Goal: Information Seeking & Learning: Learn about a topic

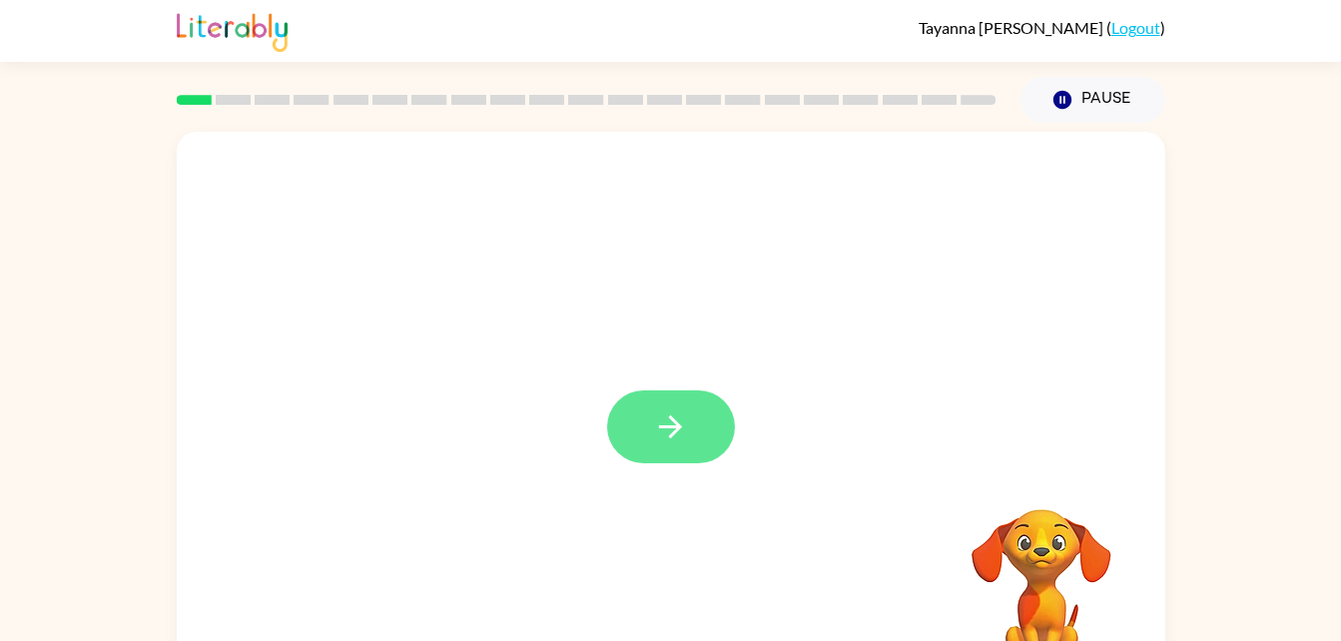
click at [643, 407] on button "button" at bounding box center [671, 427] width 128 height 73
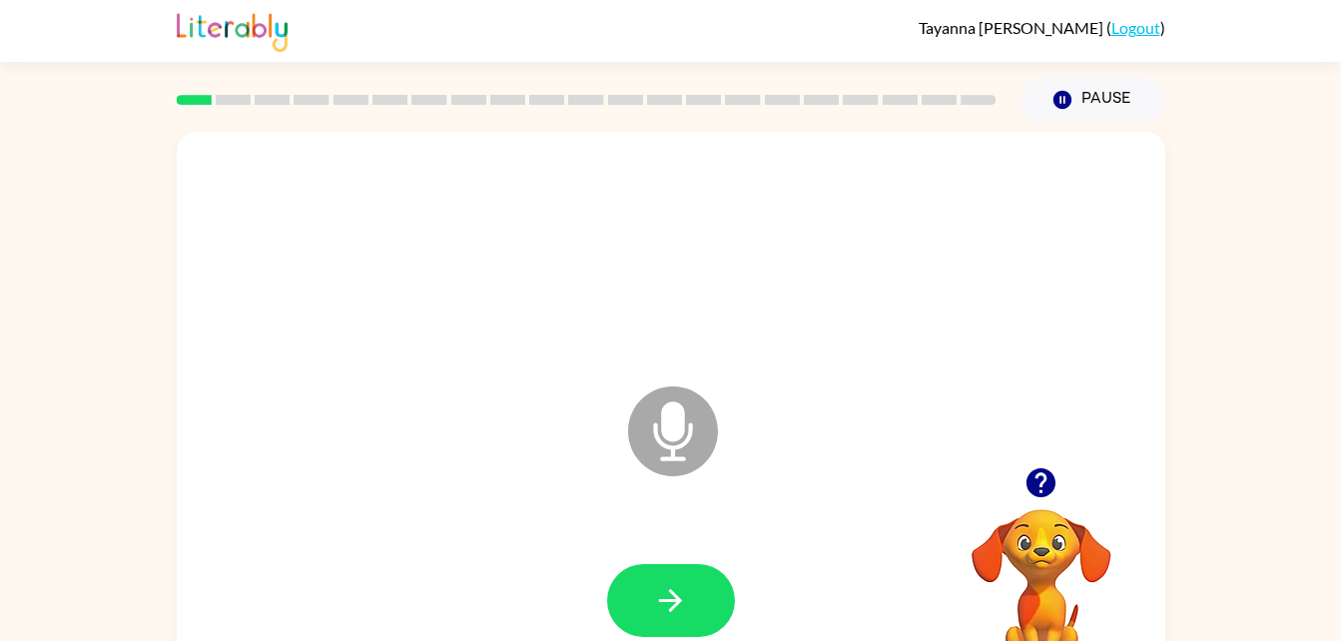
click at [592, 638] on div at bounding box center [671, 601] width 949 height 164
click at [661, 428] on icon "Microphone The Microphone is here when it is your turn to talk" at bounding box center [773, 457] width 300 height 150
click at [667, 431] on icon "Microphone The Microphone is here when it is your turn to talk" at bounding box center [773, 457] width 300 height 150
click at [658, 629] on button "button" at bounding box center [671, 600] width 128 height 73
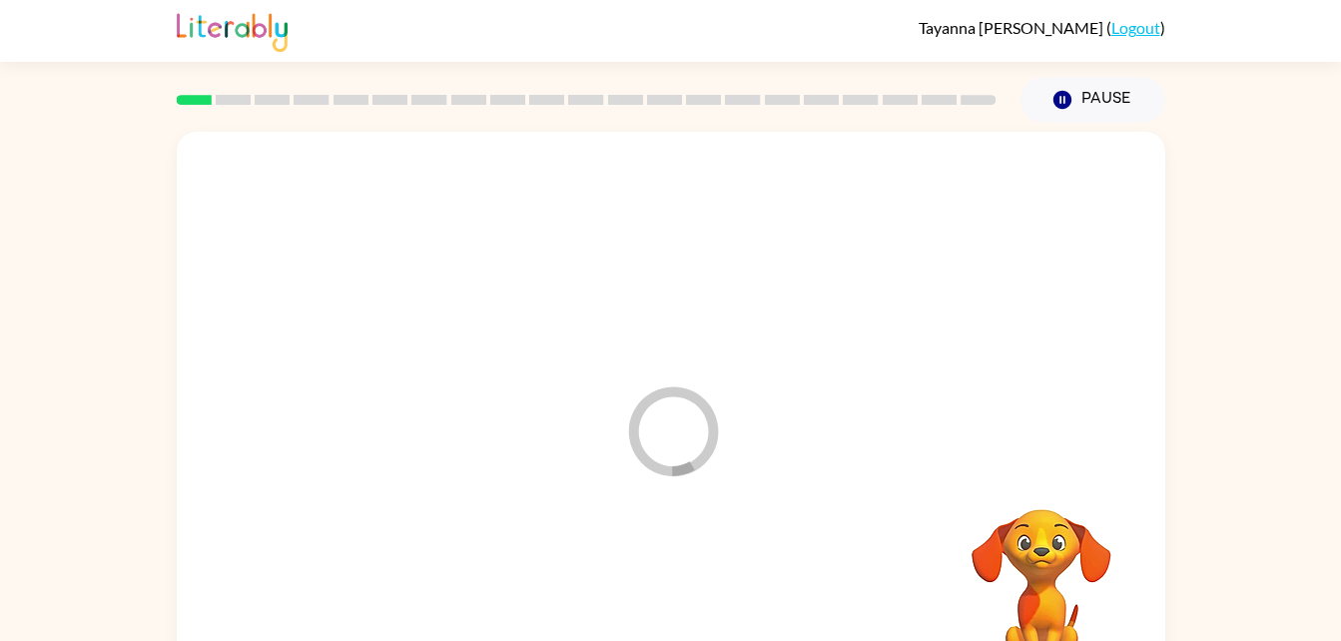
click at [685, 588] on div at bounding box center [671, 601] width 949 height 164
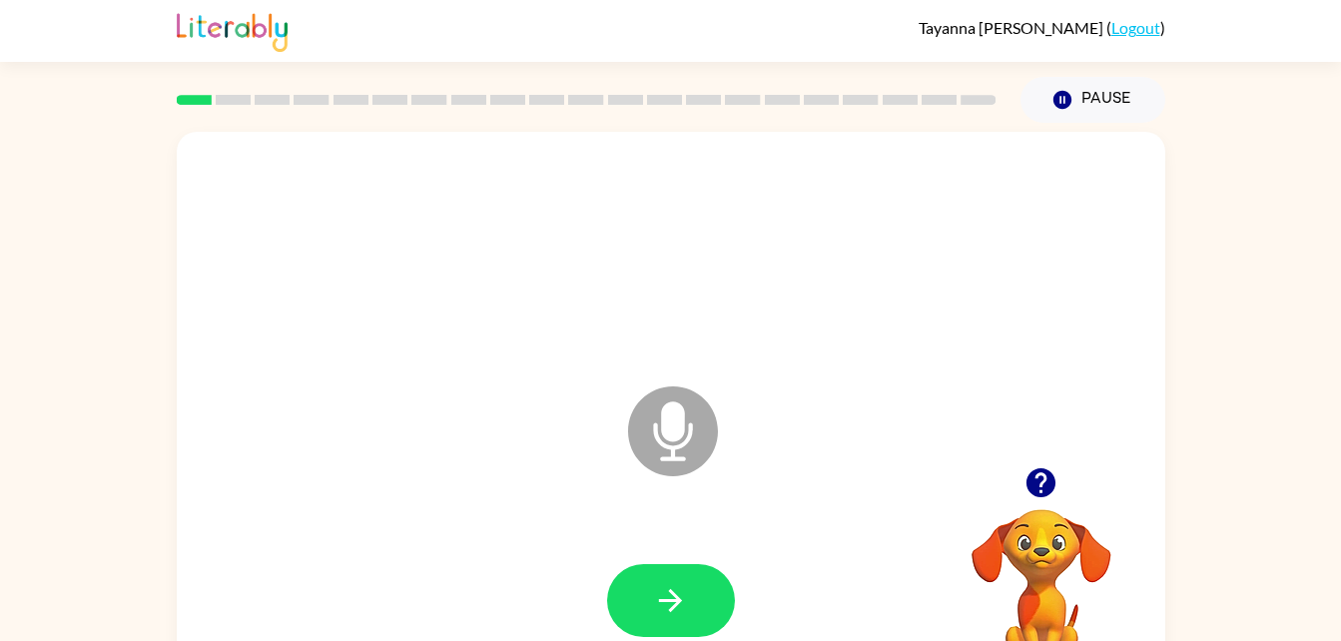
click at [697, 433] on icon at bounding box center [673, 432] width 90 height 90
click at [681, 406] on icon "Microphone The Microphone is here when it is your turn to talk" at bounding box center [773, 457] width 300 height 150
click at [668, 594] on icon "button" at bounding box center [670, 600] width 35 height 35
click at [653, 596] on icon "button" at bounding box center [670, 600] width 35 height 35
click at [621, 585] on button "button" at bounding box center [671, 600] width 128 height 73
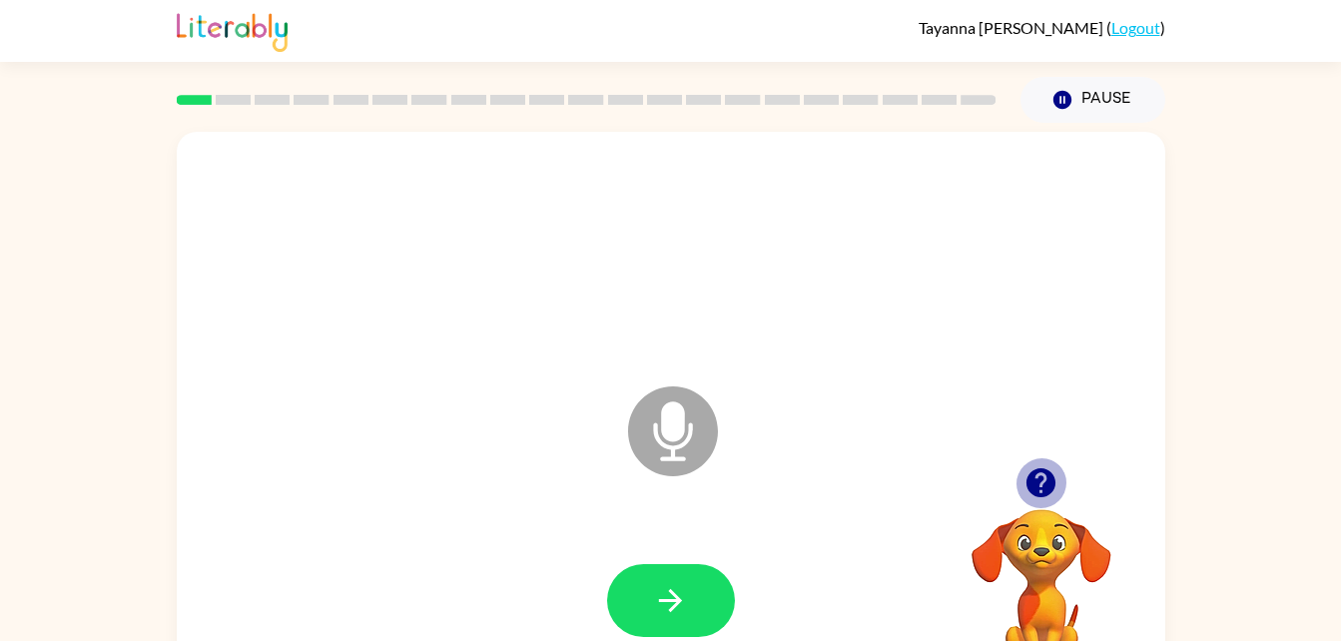
click at [1037, 480] on icon "button" at bounding box center [1041, 482] width 29 height 29
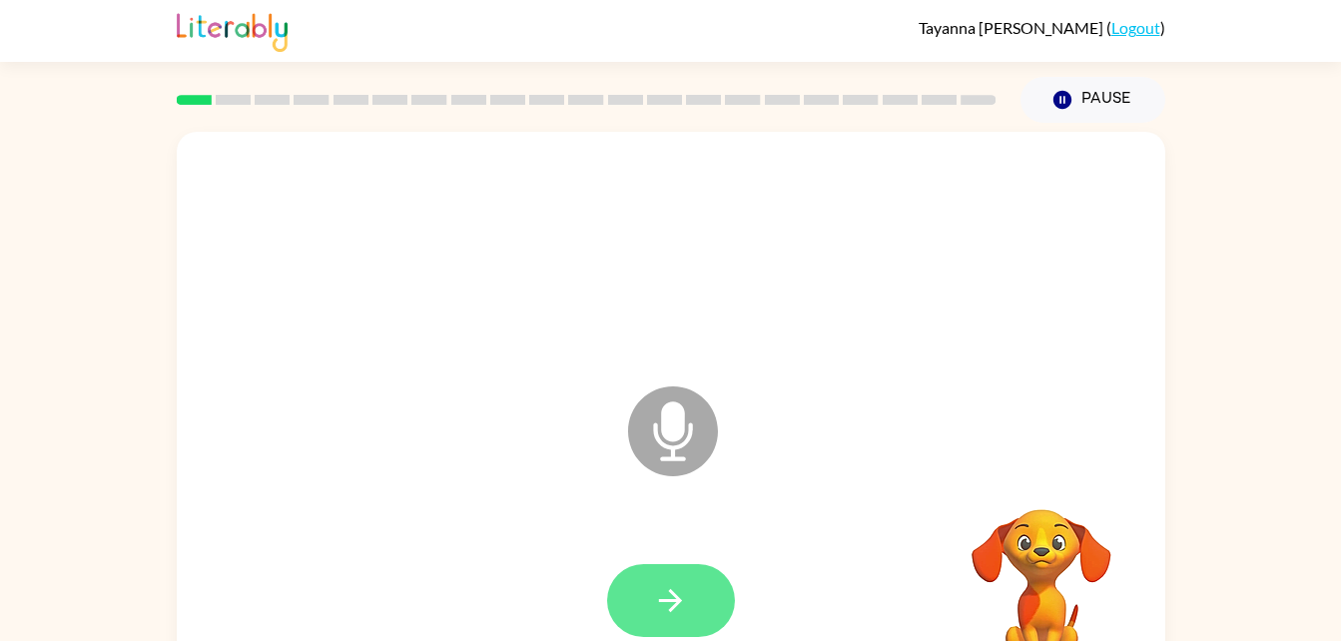
click at [698, 575] on button "button" at bounding box center [671, 600] width 128 height 73
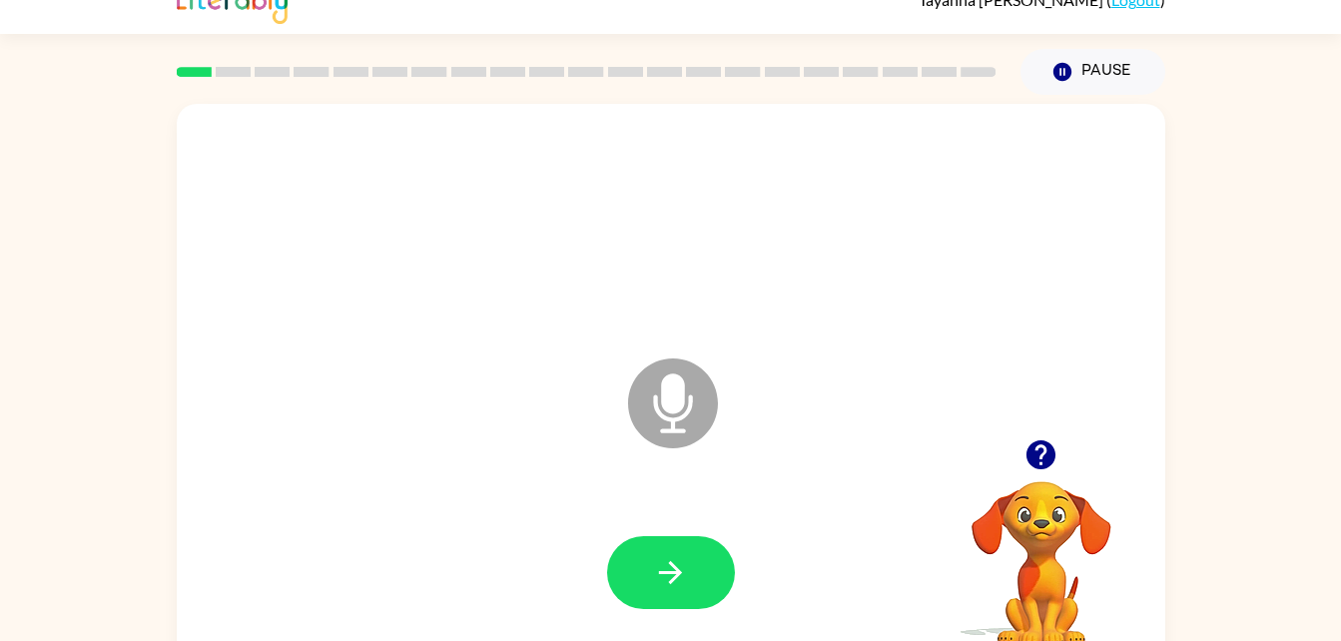
scroll to position [61, 0]
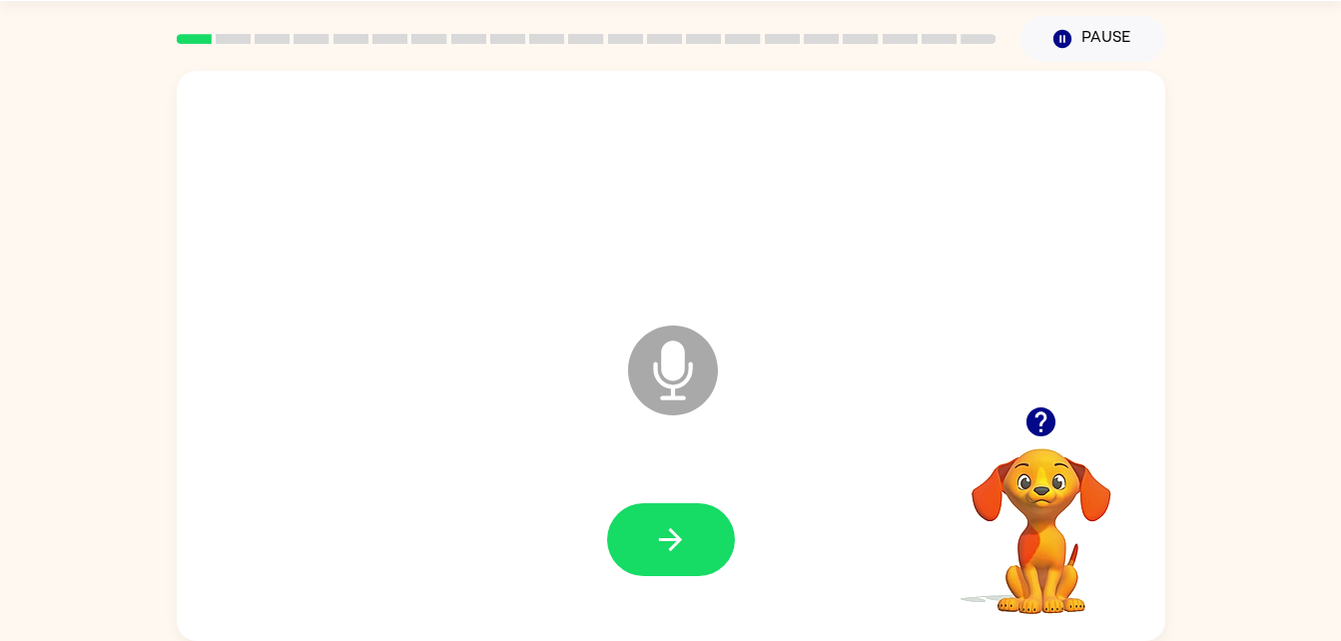
click at [292, 250] on div at bounding box center [671, 193] width 949 height 164
click at [644, 521] on button "button" at bounding box center [671, 539] width 128 height 73
click at [646, 517] on button "button" at bounding box center [671, 539] width 128 height 73
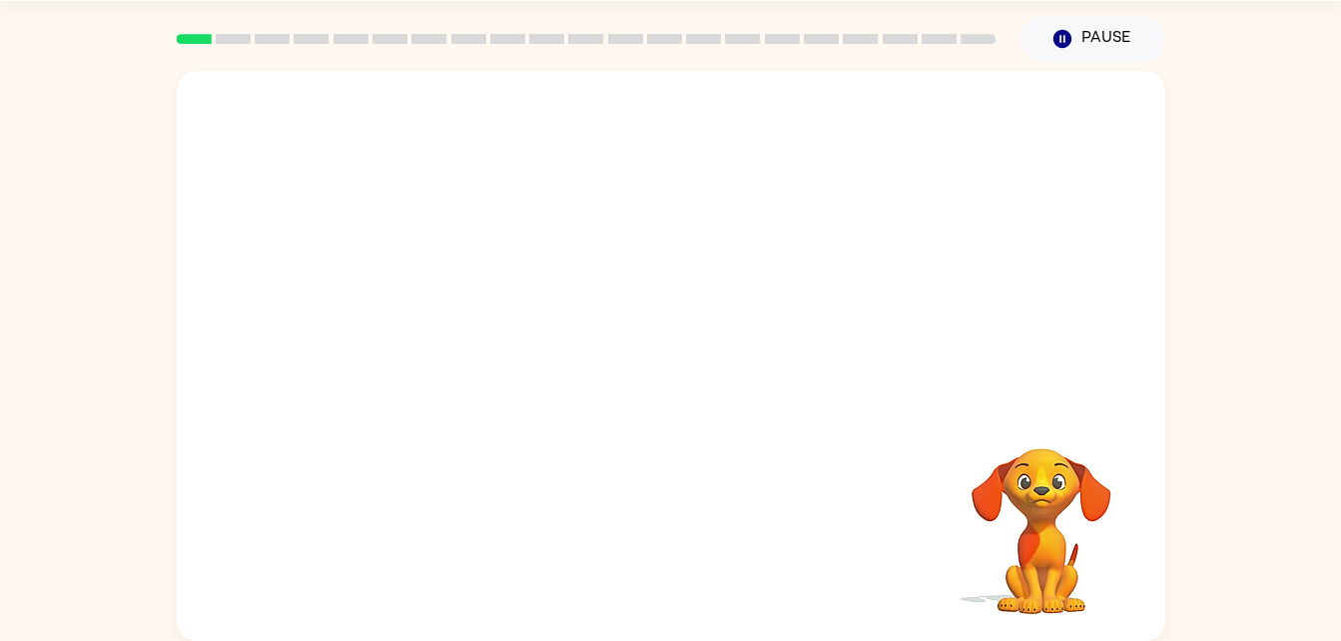
click at [625, 568] on div at bounding box center [671, 540] width 949 height 164
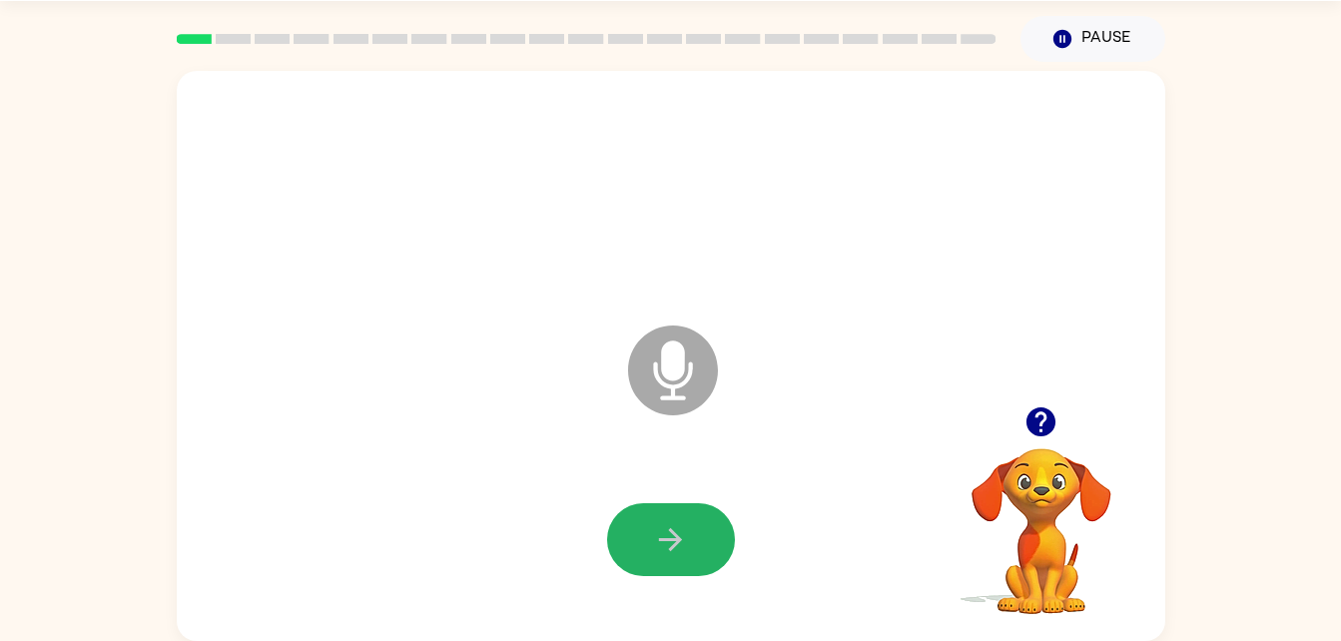
click at [646, 539] on button "button" at bounding box center [671, 539] width 128 height 73
click at [647, 542] on button "button" at bounding box center [671, 539] width 128 height 73
click at [653, 522] on icon "button" at bounding box center [670, 539] width 35 height 35
click at [679, 542] on icon "button" at bounding box center [670, 539] width 23 height 23
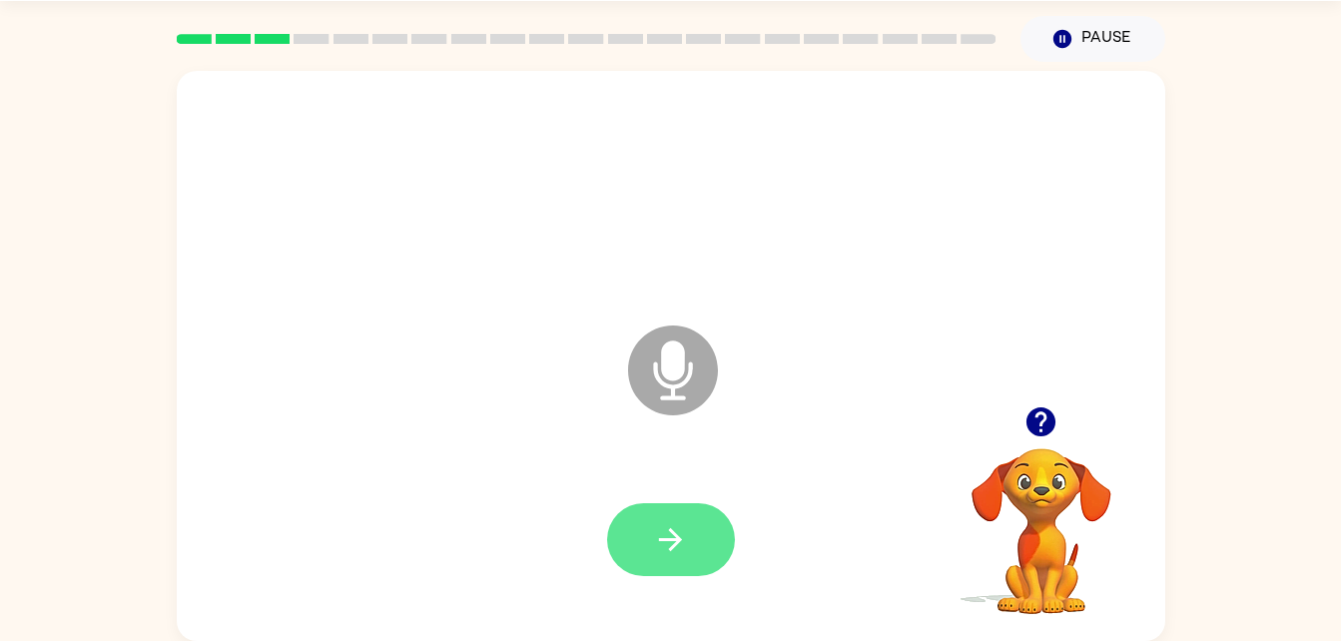
click at [665, 545] on icon "button" at bounding box center [670, 539] width 35 height 35
click at [647, 542] on button "button" at bounding box center [671, 539] width 128 height 73
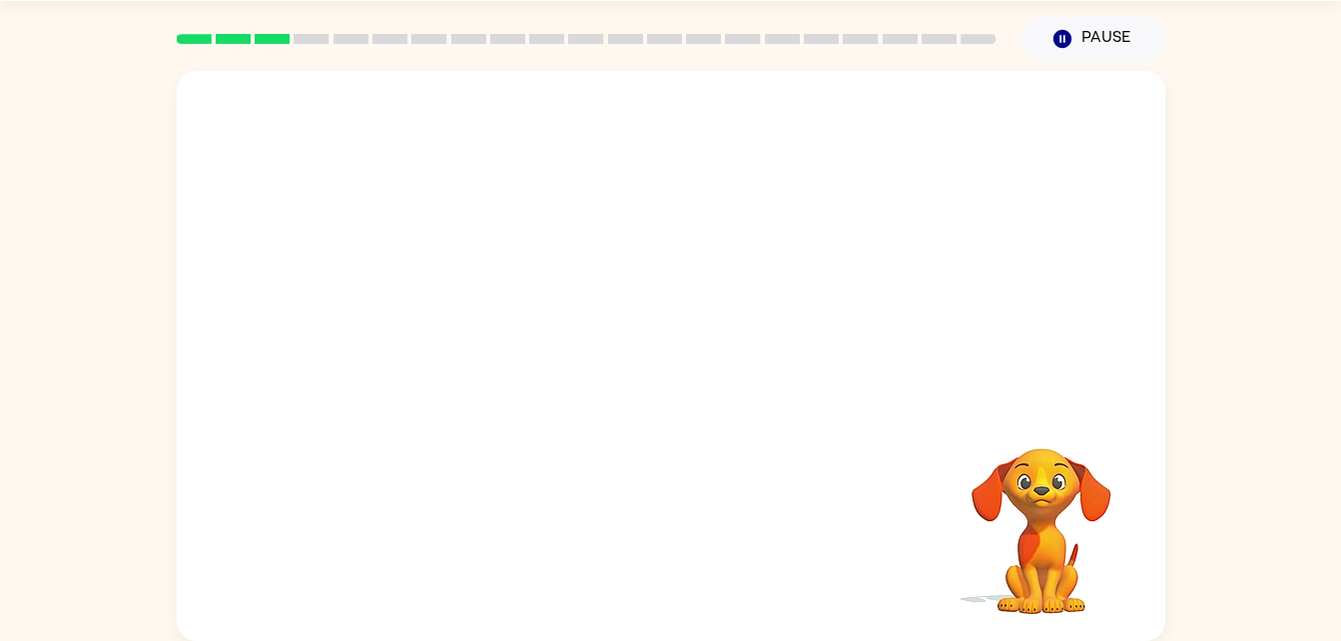
click at [647, 542] on div at bounding box center [671, 540] width 949 height 164
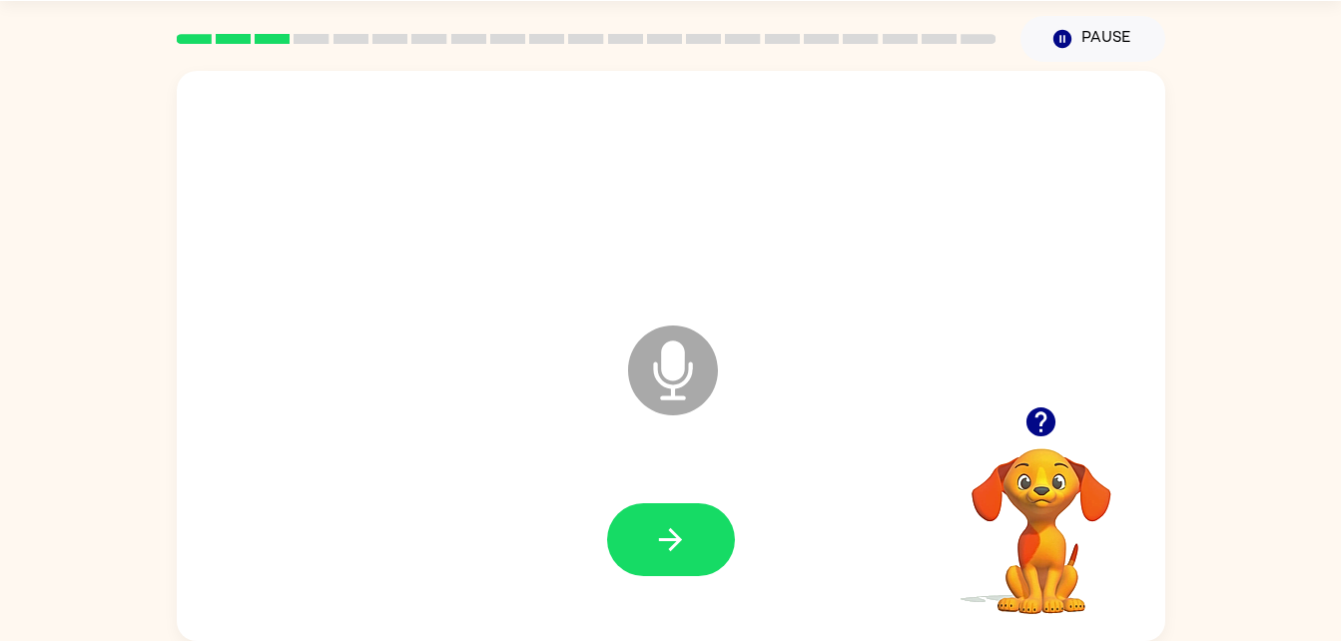
click at [647, 542] on div at bounding box center [671, 540] width 949 height 164
click at [690, 341] on icon at bounding box center [673, 371] width 90 height 90
click at [659, 543] on icon "button" at bounding box center [670, 539] width 35 height 35
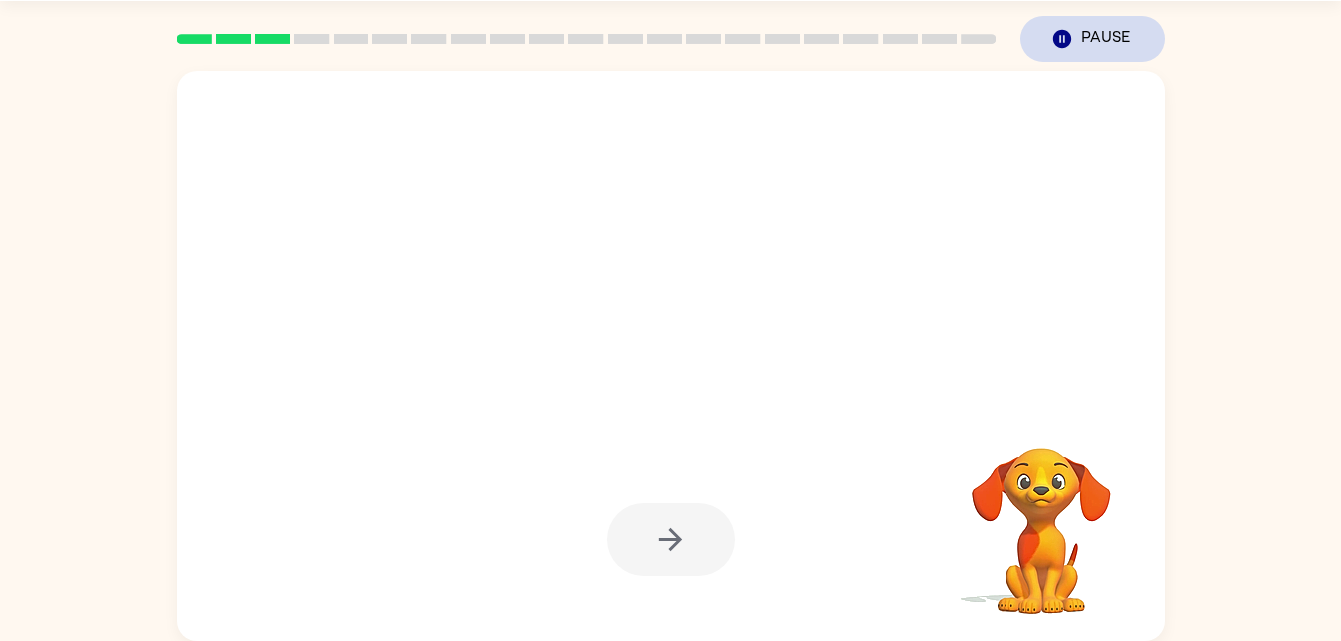
click at [1064, 42] on icon "Pause" at bounding box center [1063, 39] width 22 height 22
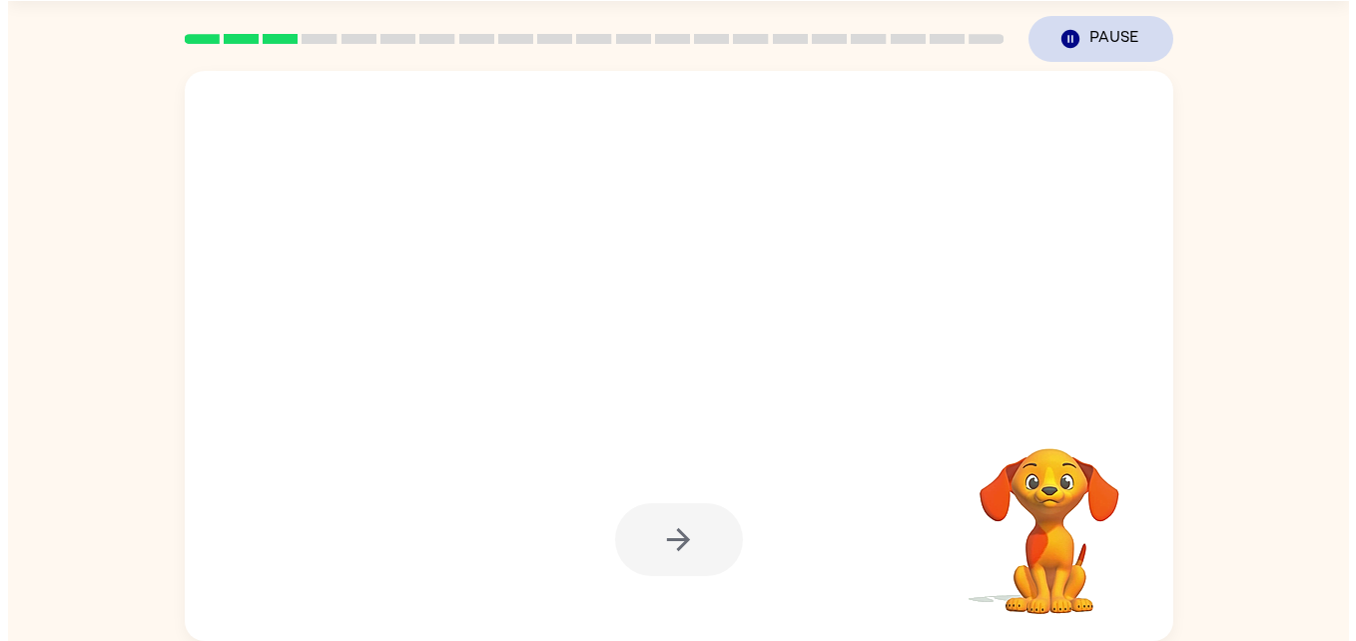
scroll to position [0, 0]
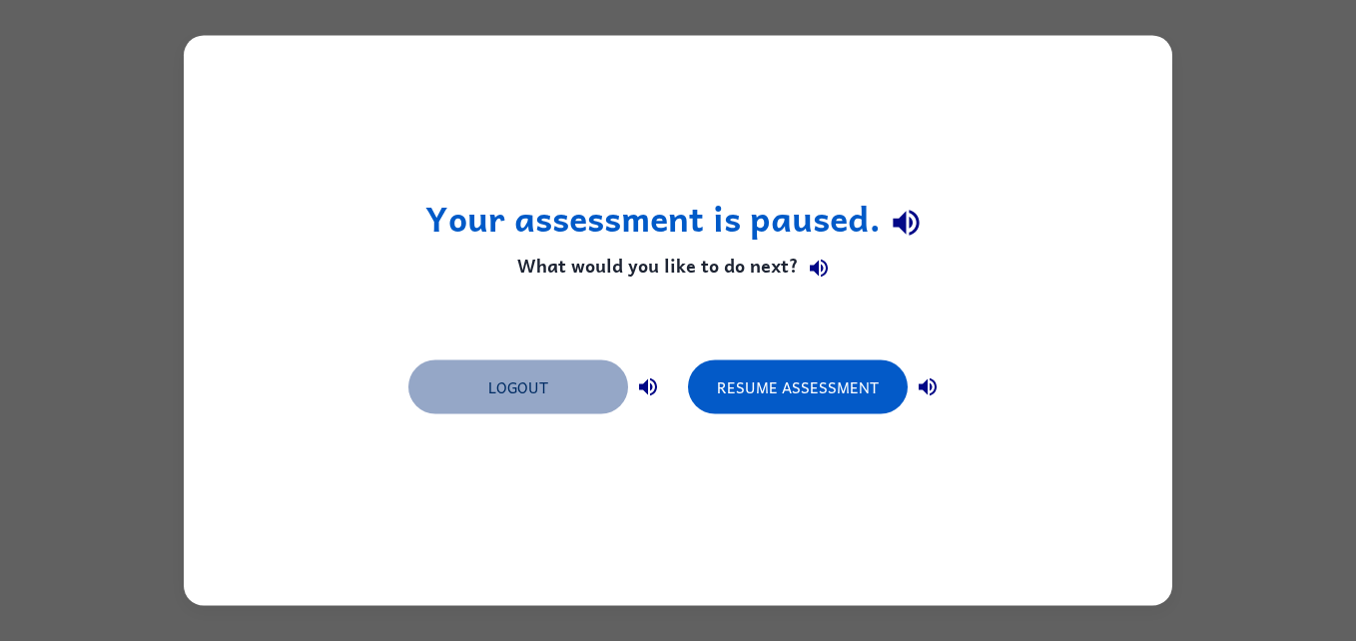
click at [502, 394] on button "Logout" at bounding box center [518, 388] width 220 height 54
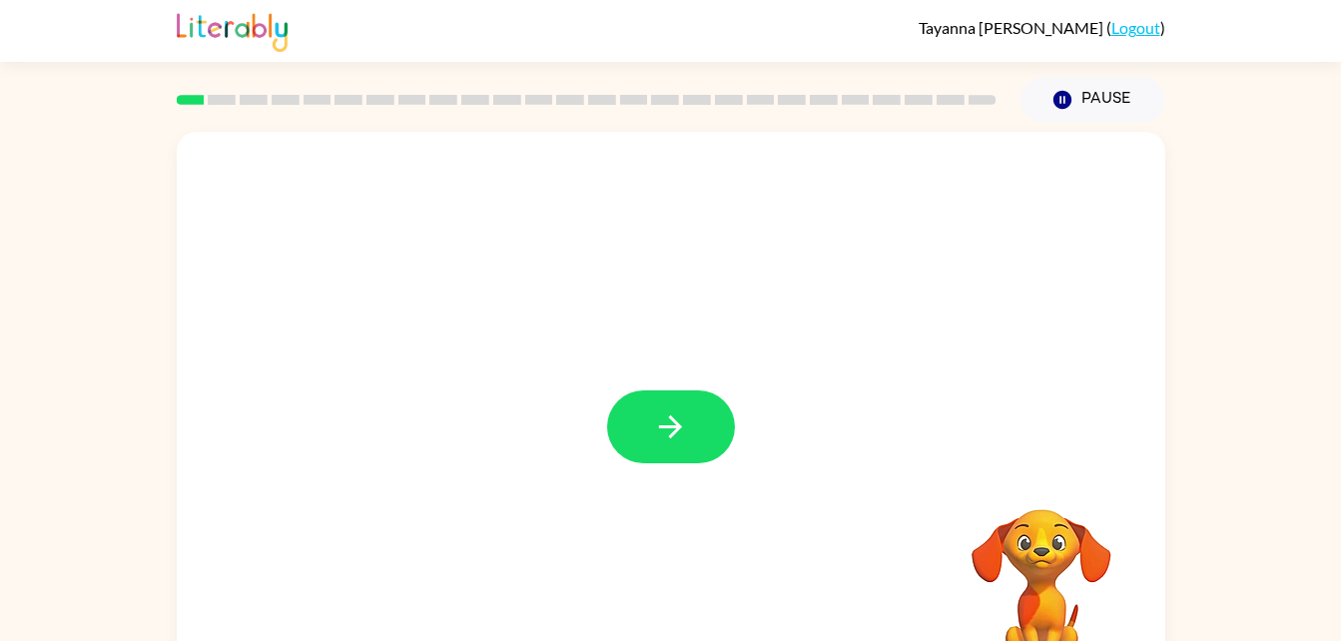
click at [663, 379] on div at bounding box center [671, 417] width 989 height 570
click at [703, 409] on button "button" at bounding box center [671, 427] width 128 height 73
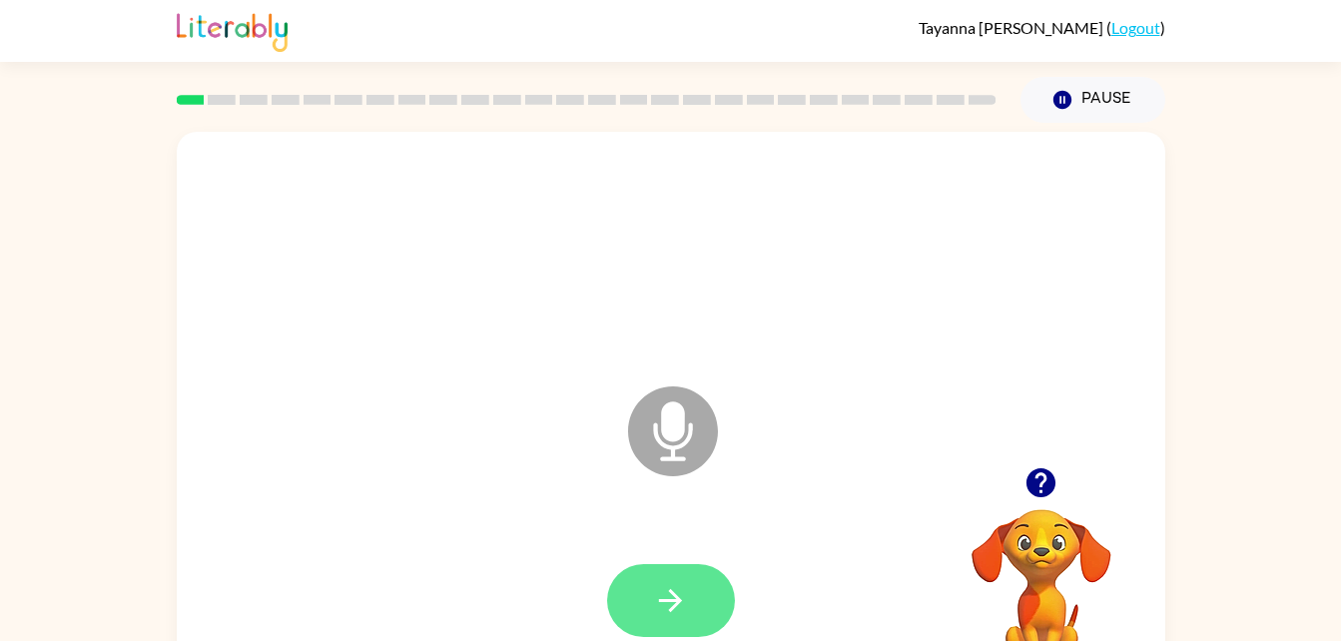
click at [678, 606] on icon "button" at bounding box center [670, 600] width 35 height 35
click at [677, 580] on button "button" at bounding box center [671, 600] width 128 height 73
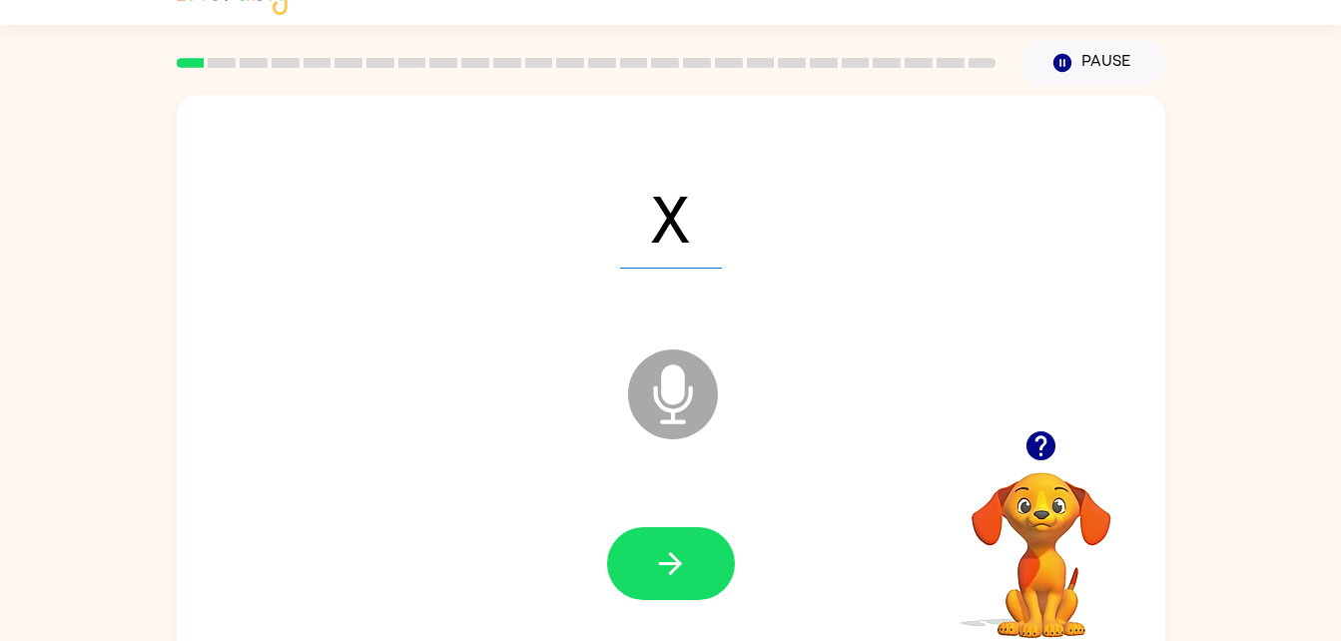
scroll to position [61, 0]
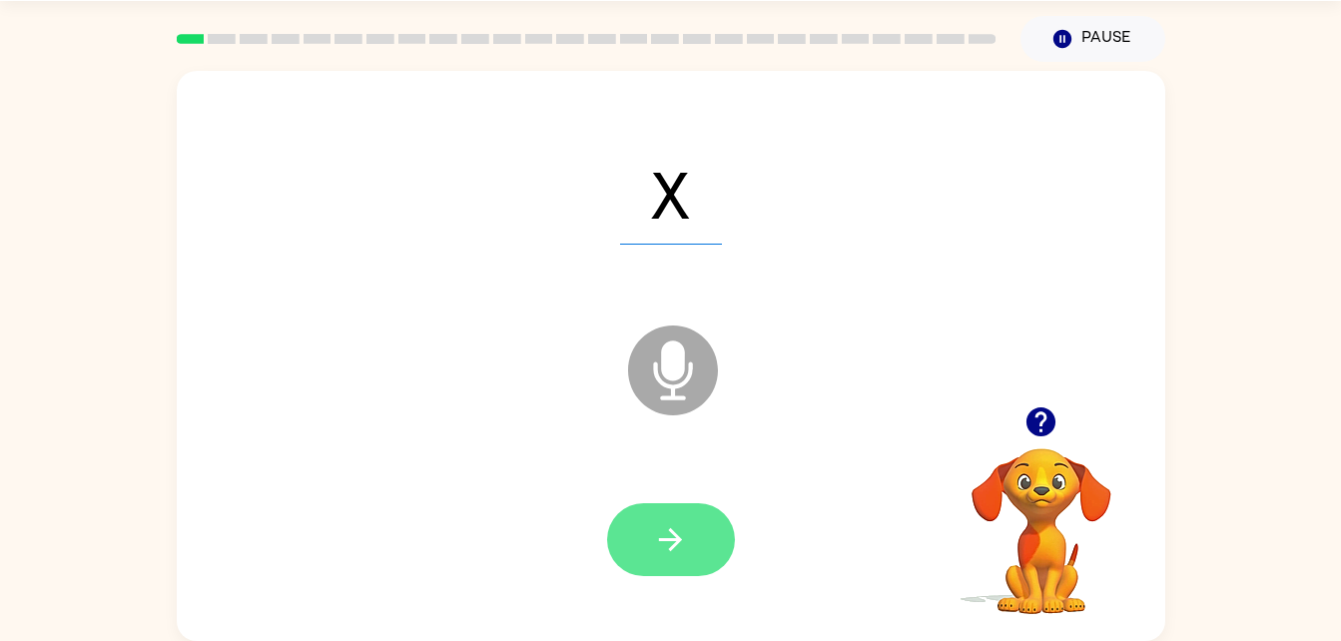
click at [681, 552] on icon "button" at bounding box center [670, 539] width 35 height 35
click at [651, 542] on button "button" at bounding box center [671, 539] width 128 height 73
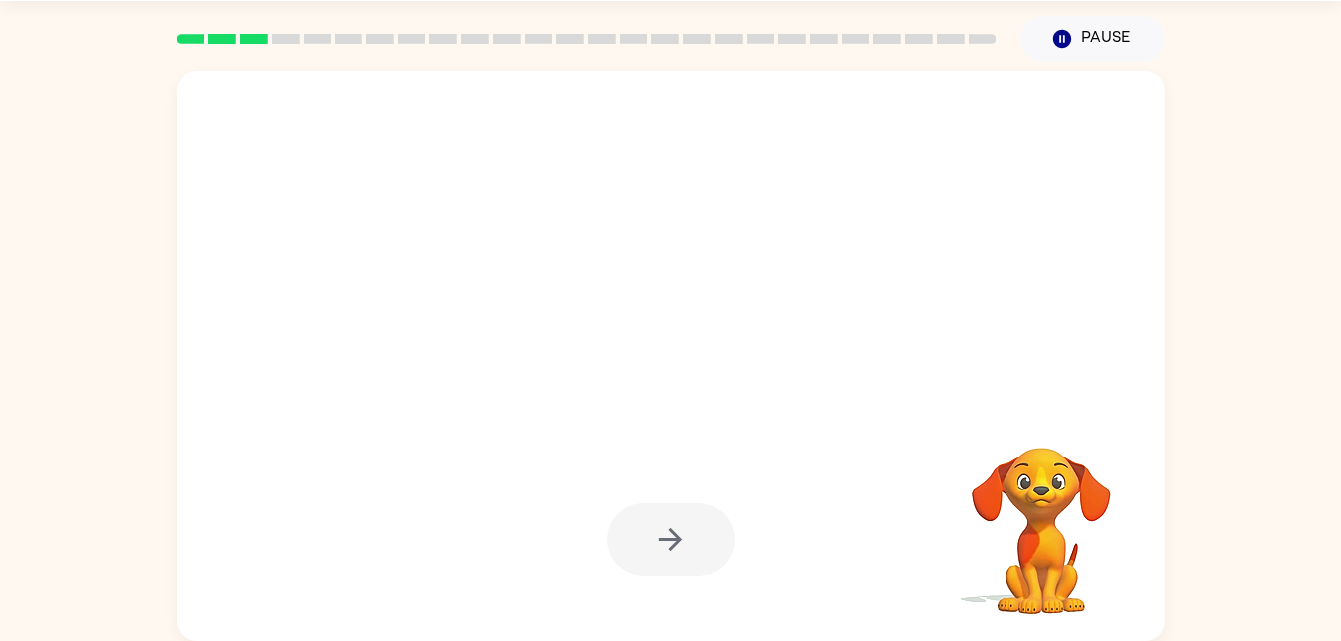
click at [687, 531] on div at bounding box center [671, 539] width 128 height 73
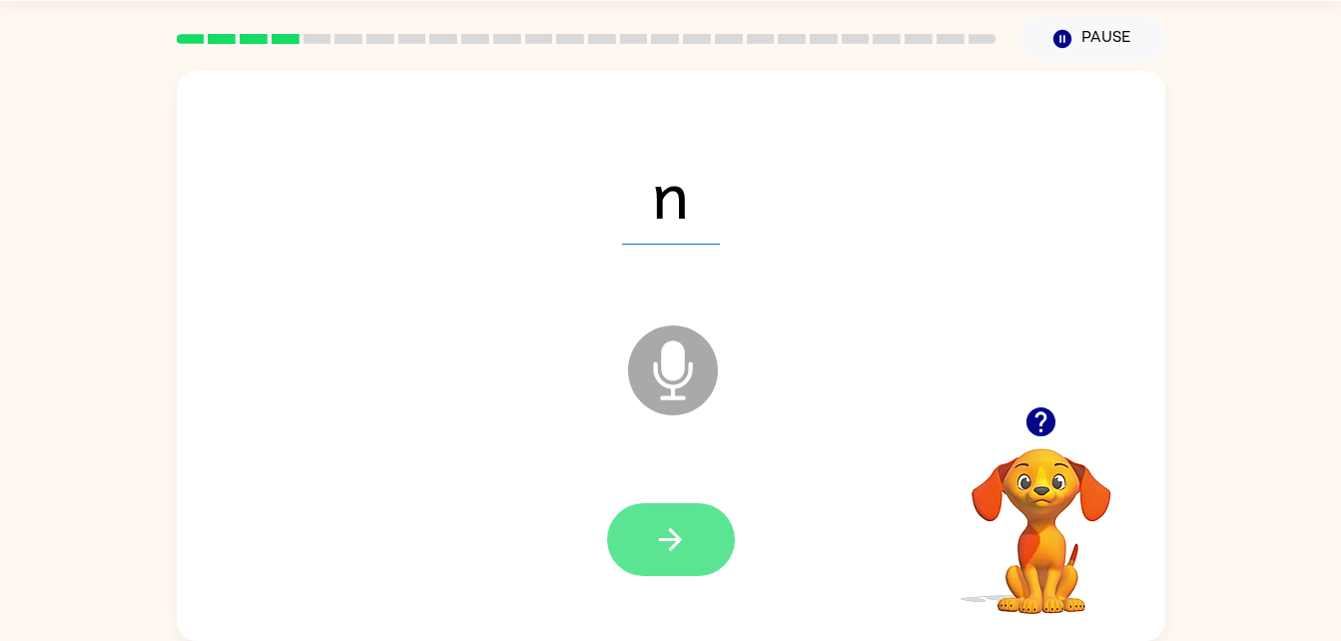
click at [697, 526] on button "button" at bounding box center [671, 539] width 128 height 73
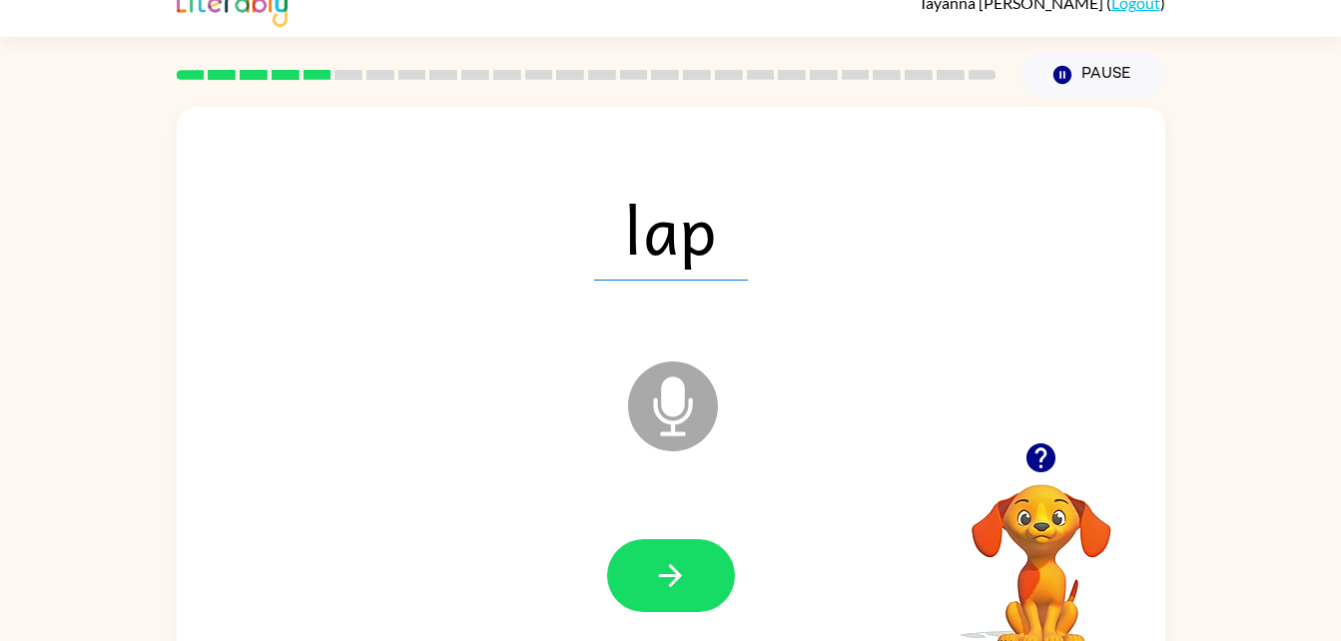
scroll to position [19, 0]
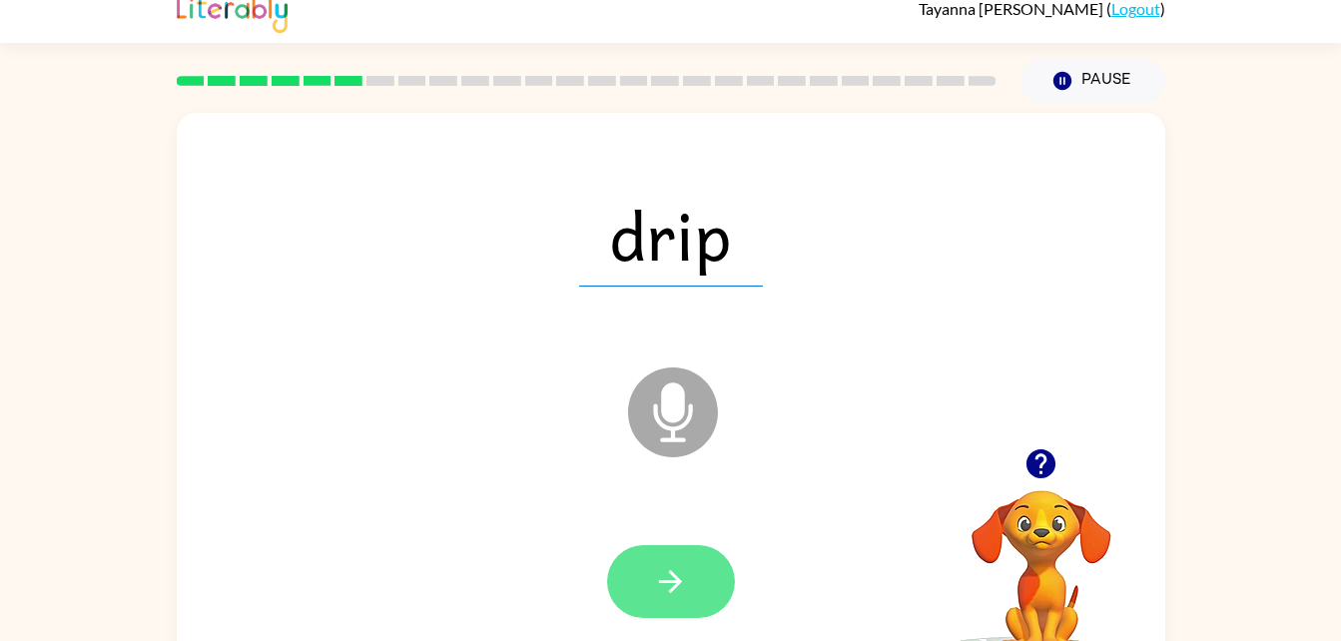
click at [678, 580] on icon "button" at bounding box center [670, 581] width 23 height 23
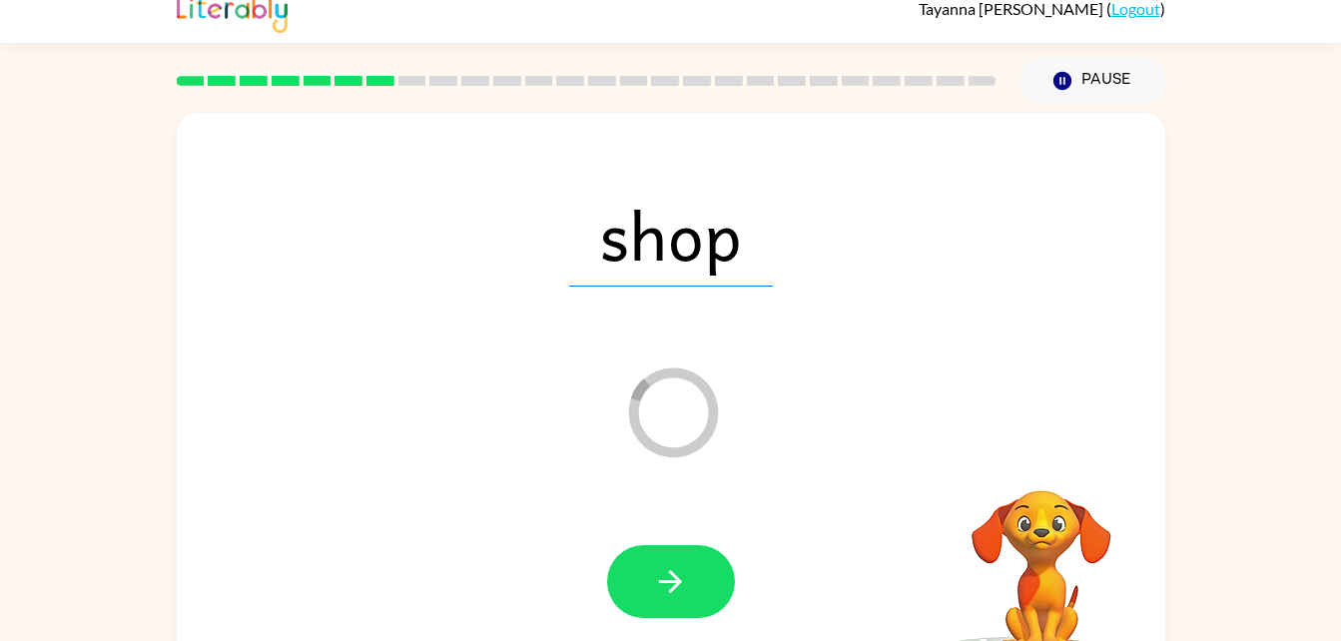
click at [693, 271] on span "shop" at bounding box center [671, 235] width 204 height 104
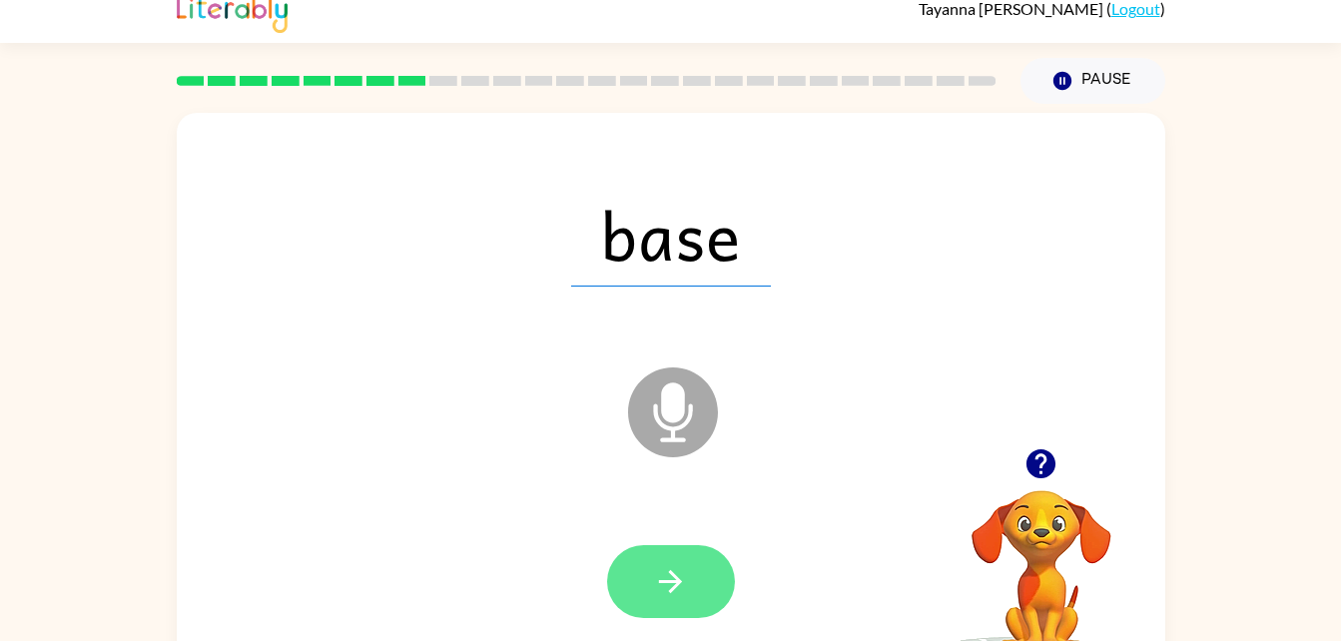
click at [655, 545] on button "button" at bounding box center [671, 581] width 128 height 73
click at [660, 567] on div at bounding box center [671, 581] width 128 height 73
click at [672, 587] on icon "button" at bounding box center [670, 581] width 35 height 35
click at [679, 584] on icon "button" at bounding box center [670, 581] width 23 height 23
click at [687, 584] on icon "button" at bounding box center [670, 581] width 35 height 35
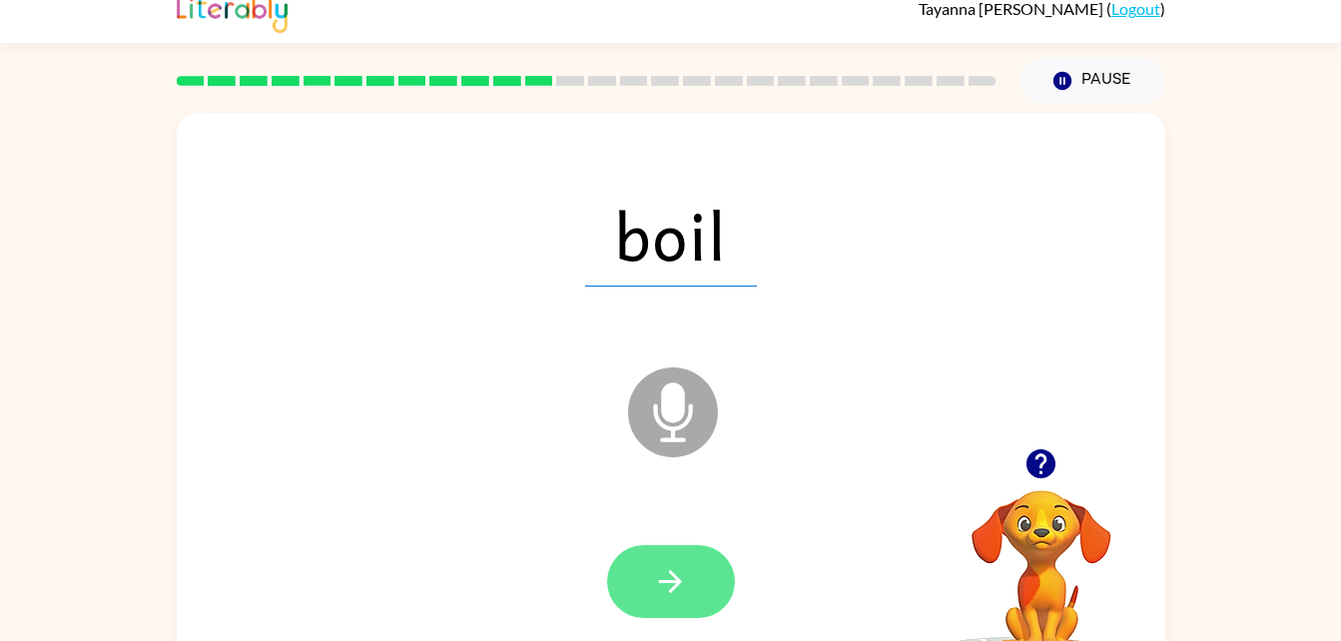
click at [613, 587] on button "button" at bounding box center [671, 581] width 128 height 73
click at [665, 580] on icon "button" at bounding box center [670, 581] width 23 height 23
click at [674, 573] on icon "button" at bounding box center [670, 581] width 35 height 35
click at [689, 574] on button "button" at bounding box center [671, 581] width 128 height 73
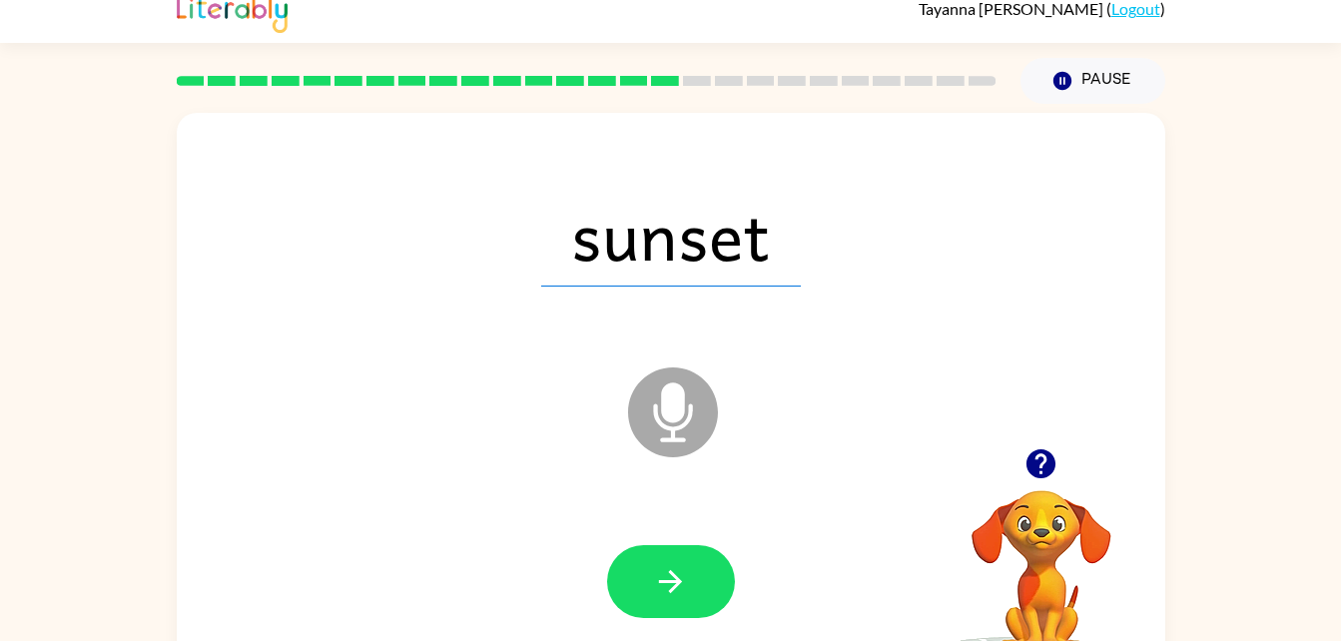
scroll to position [0, 0]
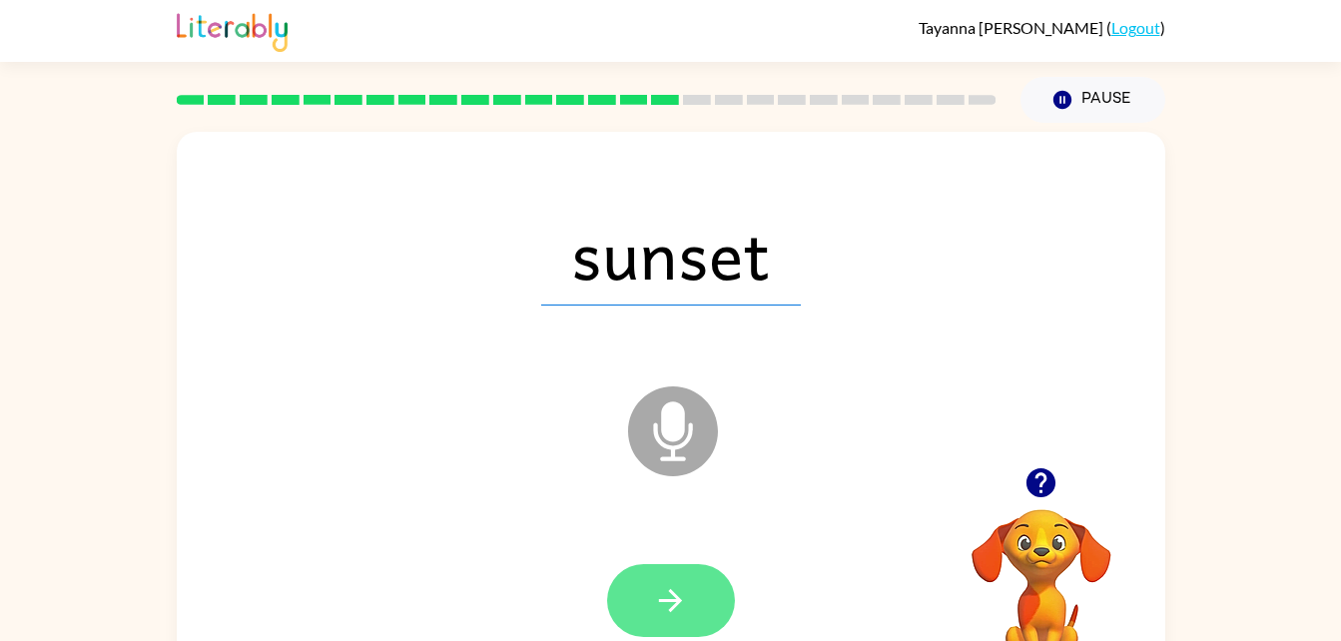
click at [665, 585] on icon "button" at bounding box center [670, 600] width 35 height 35
click at [681, 606] on icon "button" at bounding box center [670, 600] width 35 height 35
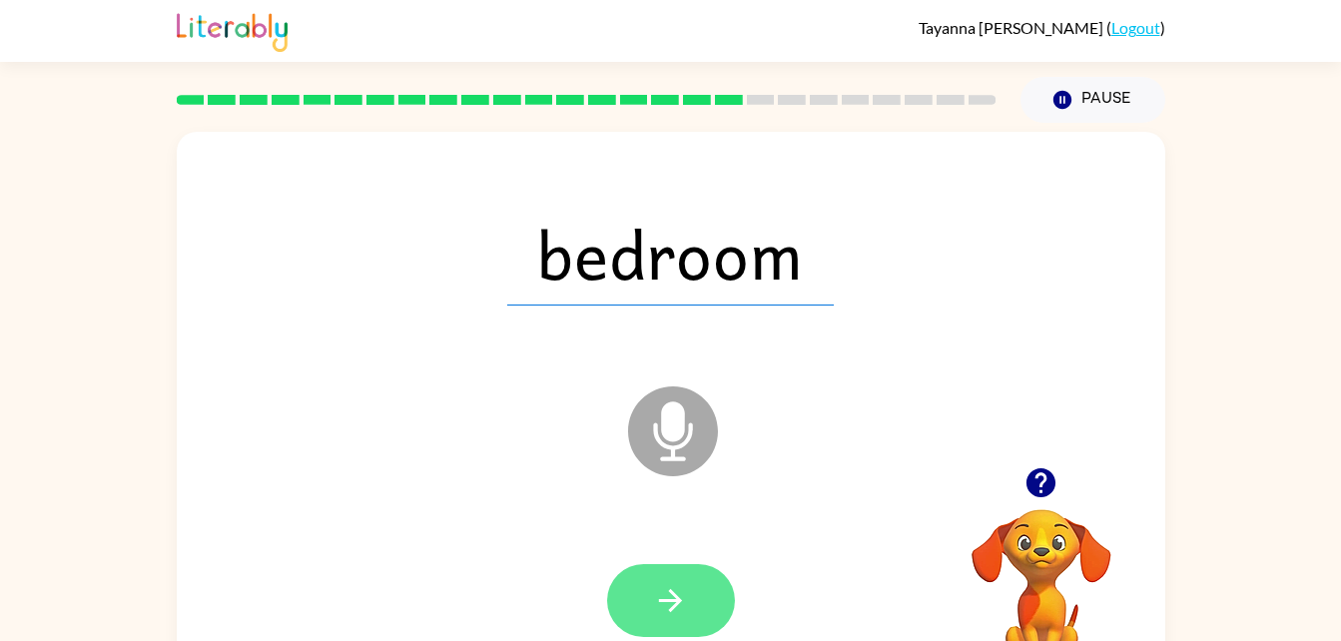
click at [705, 585] on button "button" at bounding box center [671, 600] width 128 height 73
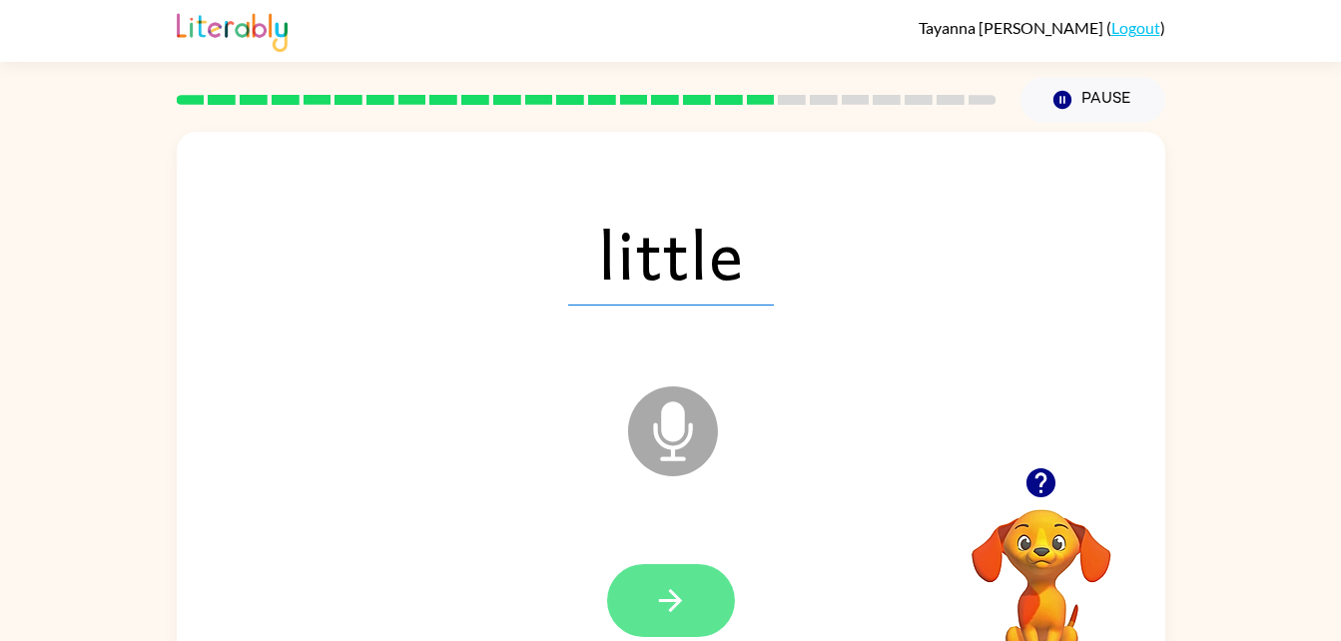
click at [679, 594] on icon "button" at bounding box center [670, 600] width 35 height 35
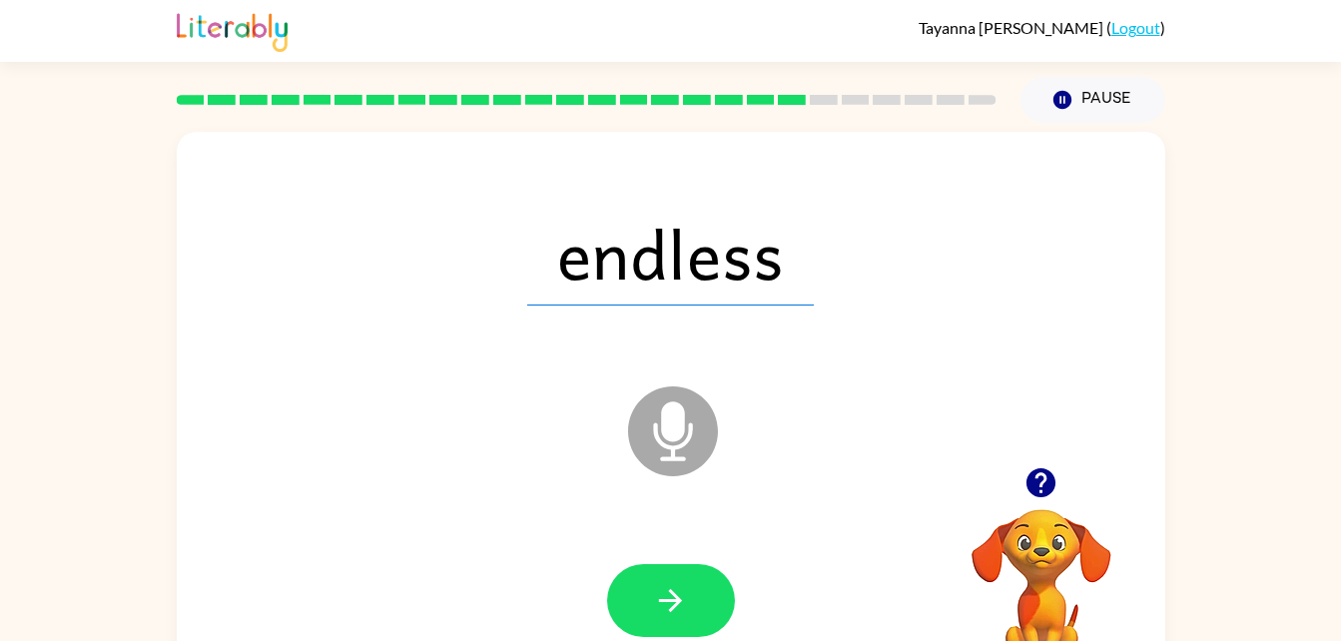
click at [780, 258] on span "endless" at bounding box center [670, 254] width 287 height 104
click at [625, 592] on button "button" at bounding box center [671, 600] width 128 height 73
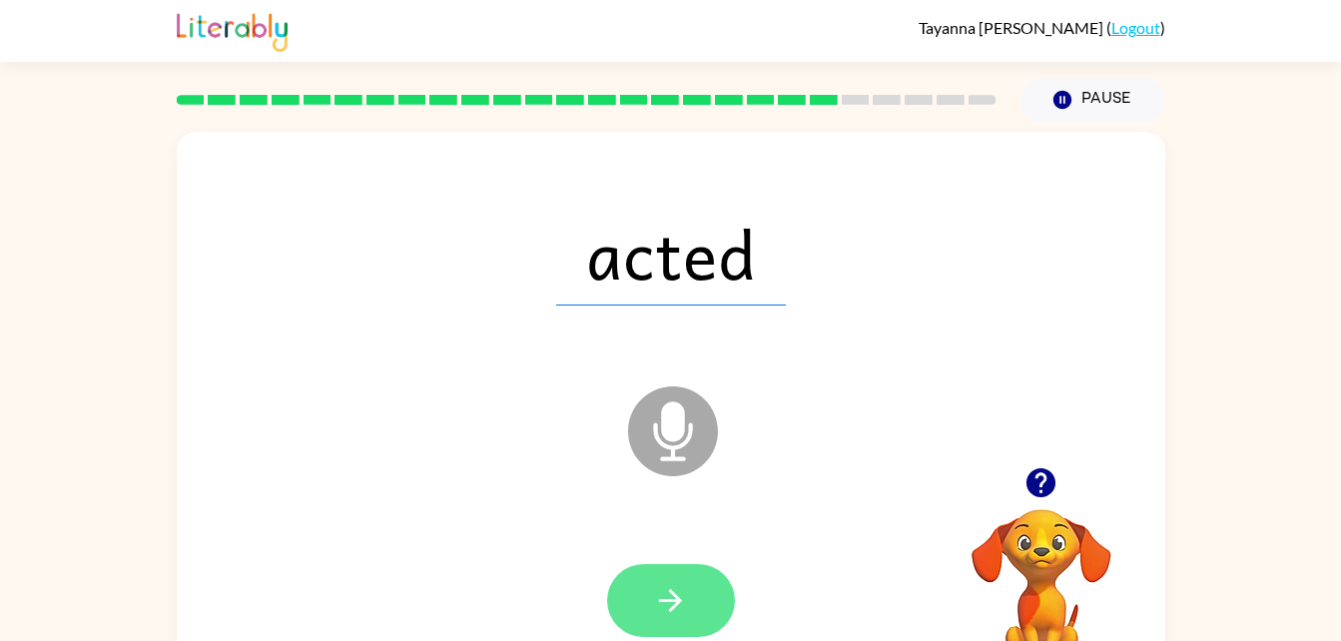
click at [658, 581] on button "button" at bounding box center [671, 600] width 128 height 73
click at [679, 633] on button "button" at bounding box center [671, 600] width 128 height 73
click at [692, 583] on button "button" at bounding box center [671, 600] width 128 height 73
click at [663, 619] on button "button" at bounding box center [671, 600] width 128 height 73
click at [673, 590] on icon "button" at bounding box center [670, 600] width 35 height 35
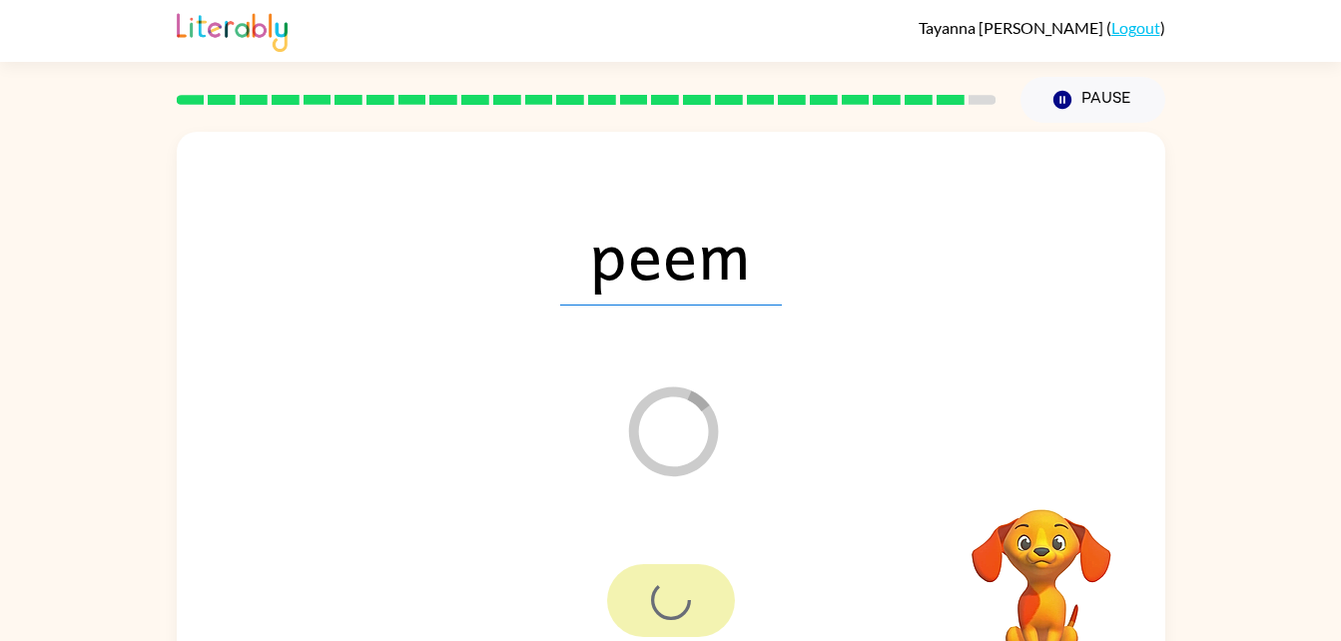
click at [688, 591] on div at bounding box center [671, 600] width 128 height 73
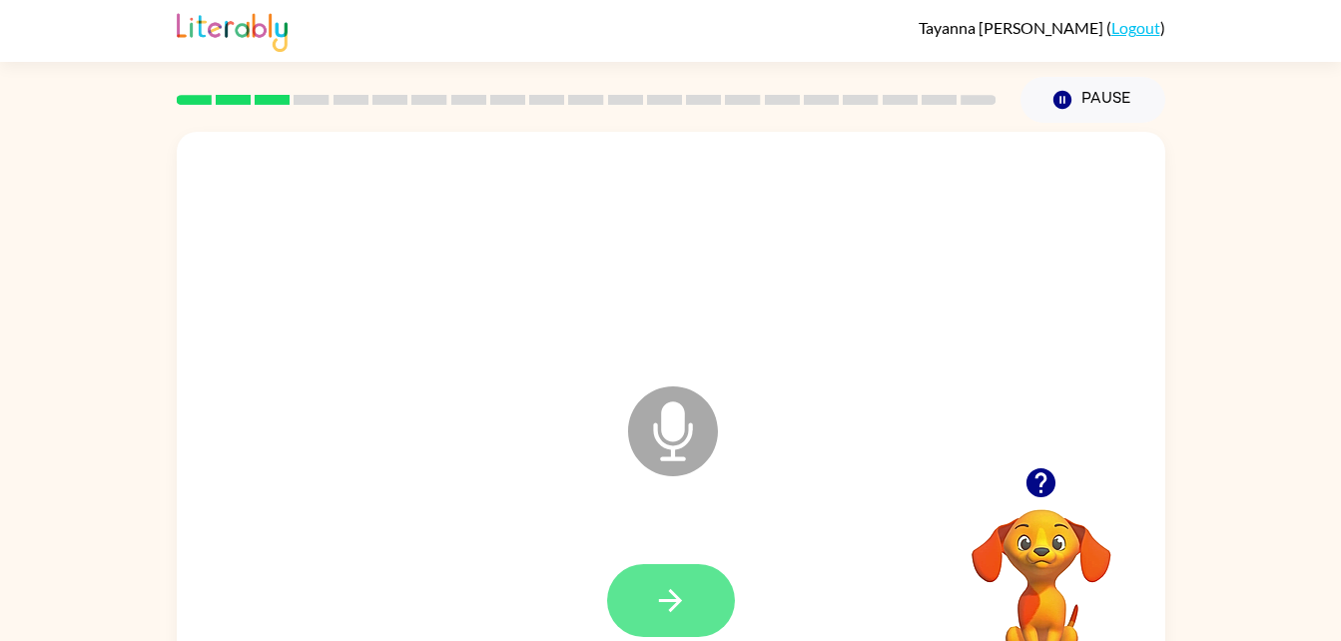
click at [635, 572] on button "button" at bounding box center [671, 600] width 128 height 73
click at [700, 604] on button "button" at bounding box center [671, 600] width 128 height 73
click at [675, 586] on icon "button" at bounding box center [670, 600] width 35 height 35
click at [668, 586] on icon "button" at bounding box center [670, 600] width 35 height 35
click at [664, 587] on icon "button" at bounding box center [670, 600] width 35 height 35
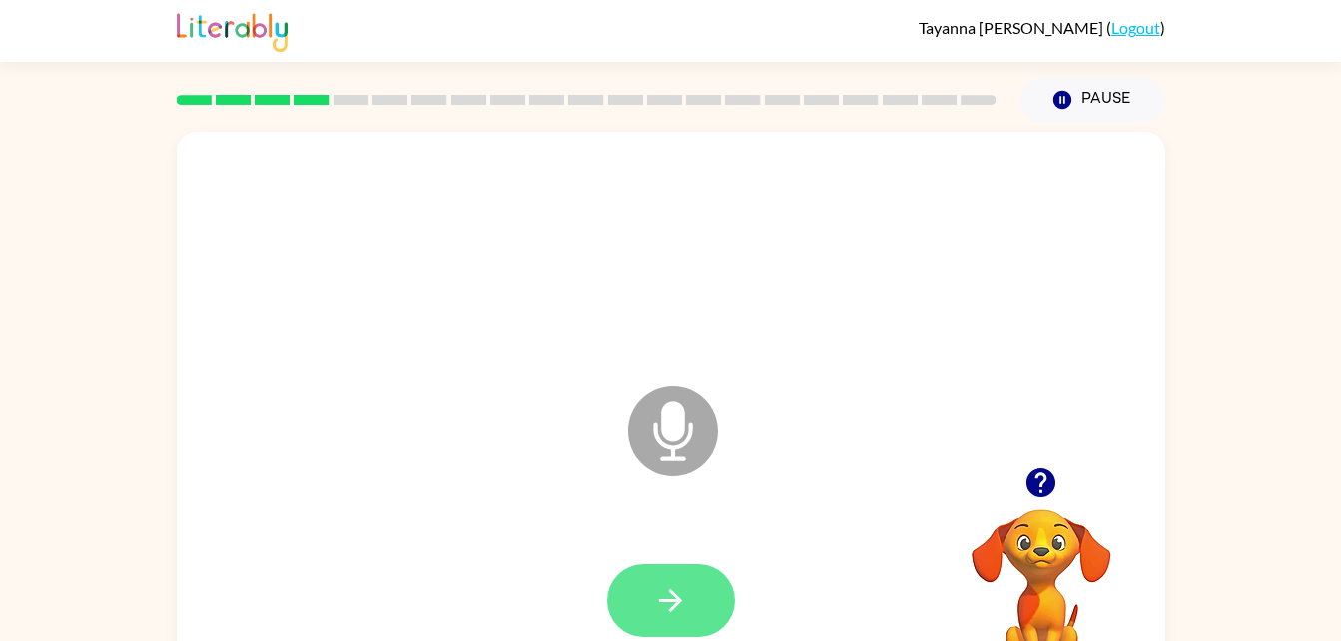
click at [680, 578] on button "button" at bounding box center [671, 600] width 128 height 73
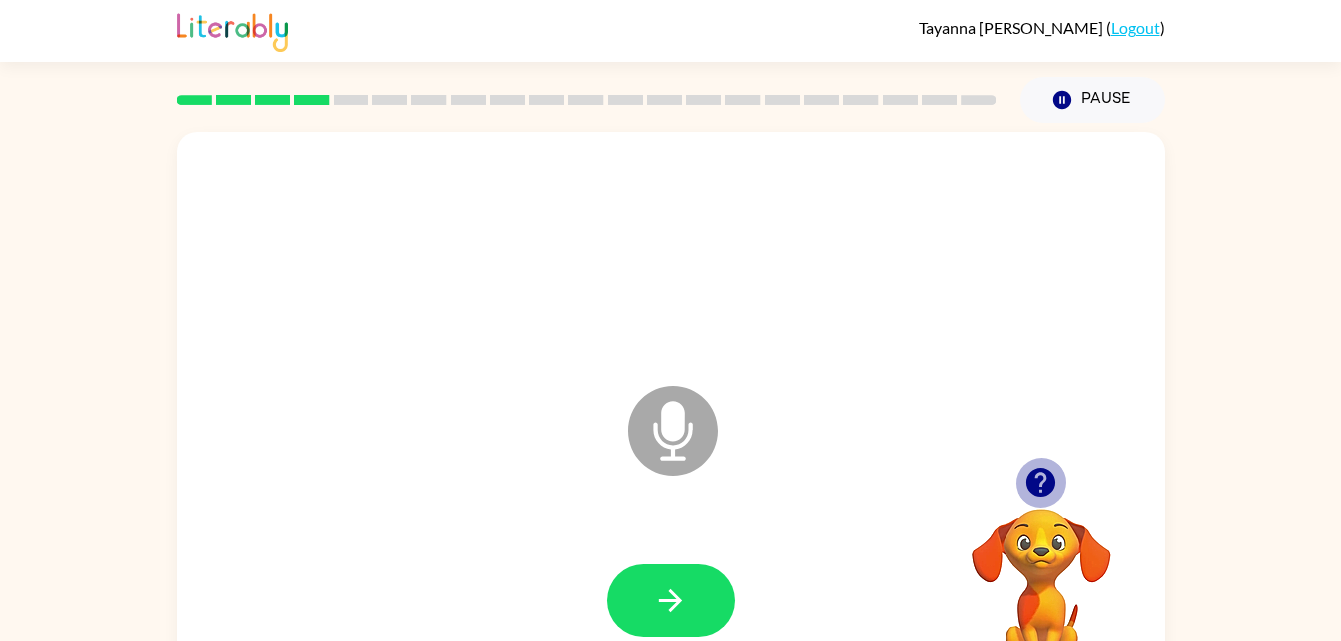
click at [1035, 484] on icon "button" at bounding box center [1041, 482] width 29 height 29
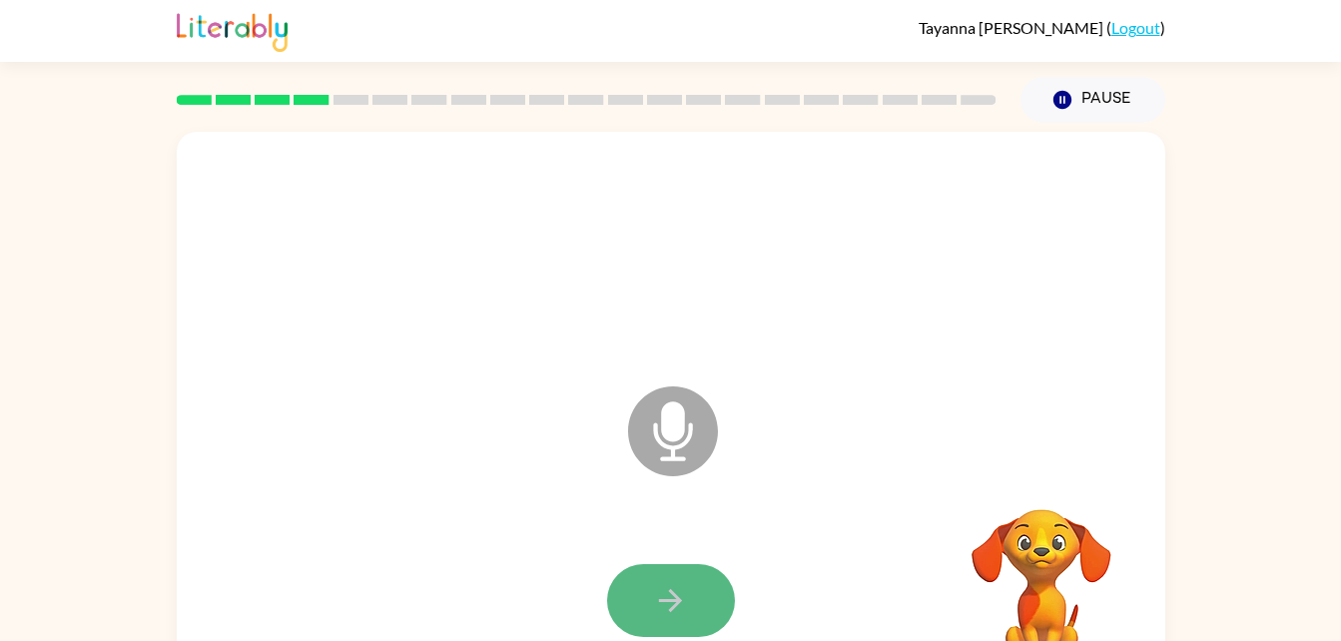
click at [671, 602] on icon "button" at bounding box center [670, 600] width 35 height 35
click at [695, 599] on button "button" at bounding box center [671, 600] width 128 height 73
click at [668, 624] on button "button" at bounding box center [671, 600] width 128 height 73
click at [643, 586] on button "button" at bounding box center [671, 600] width 128 height 73
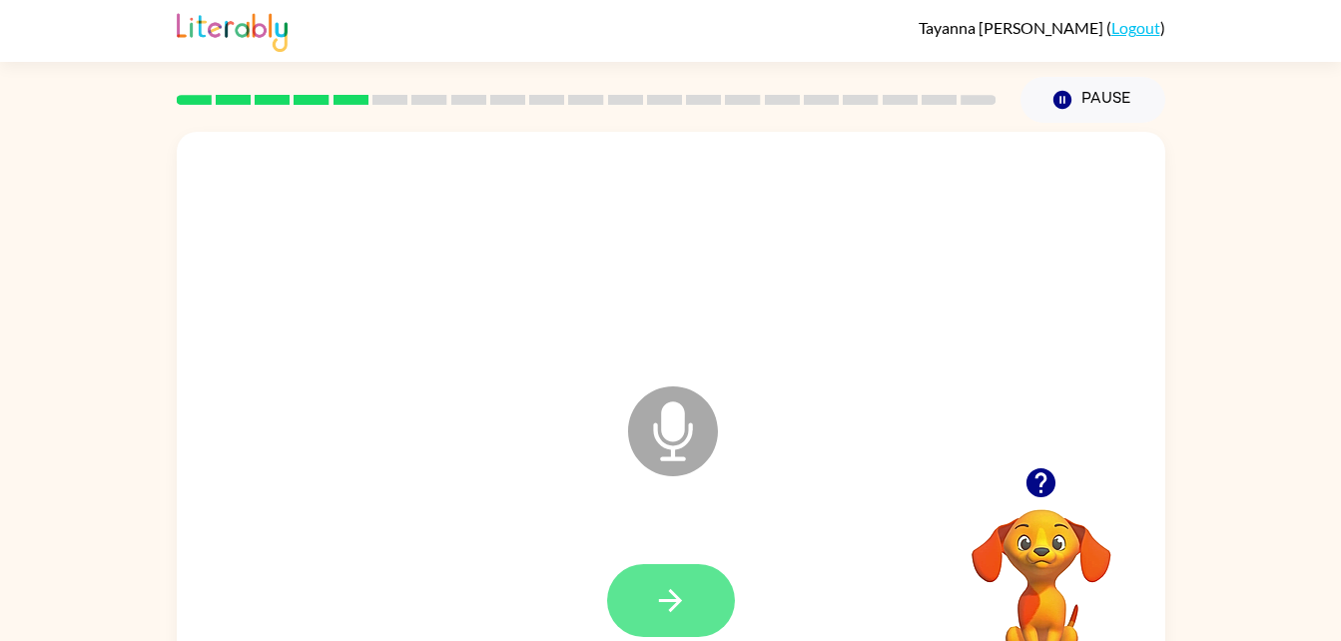
click at [671, 590] on icon "button" at bounding box center [670, 600] width 23 height 23
click at [629, 606] on button "button" at bounding box center [671, 600] width 128 height 73
click at [629, 606] on div at bounding box center [671, 600] width 128 height 73
click at [666, 593] on icon "button" at bounding box center [670, 600] width 35 height 35
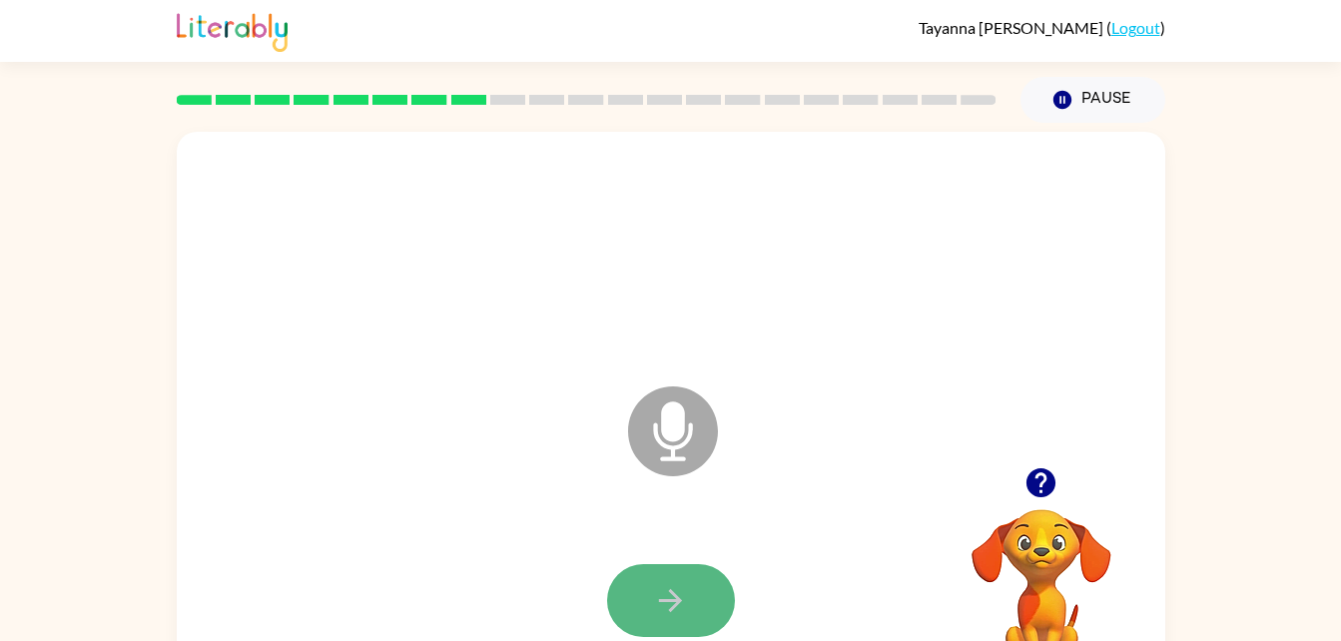
click at [647, 617] on button "button" at bounding box center [671, 600] width 128 height 73
click at [705, 574] on button "button" at bounding box center [671, 600] width 128 height 73
click at [629, 611] on button "button" at bounding box center [671, 600] width 128 height 73
click at [649, 598] on button "button" at bounding box center [671, 600] width 128 height 73
click at [654, 574] on button "button" at bounding box center [671, 600] width 128 height 73
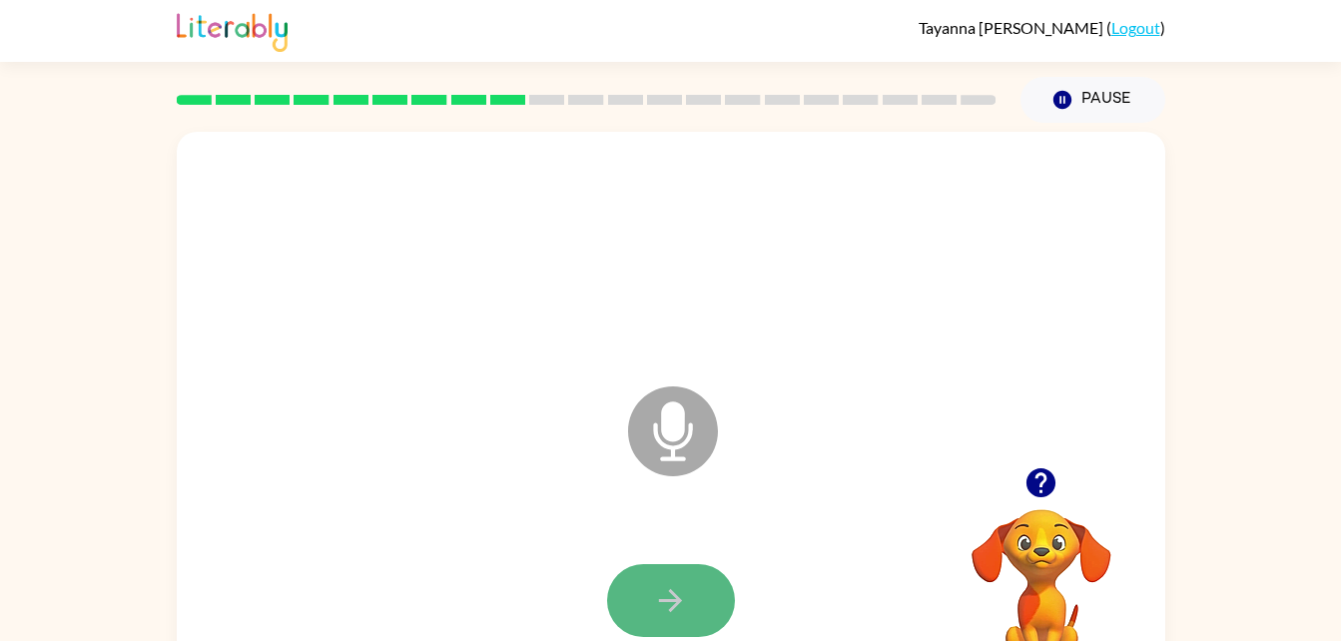
click at [671, 587] on icon "button" at bounding box center [670, 600] width 35 height 35
click at [696, 593] on button "button" at bounding box center [671, 600] width 128 height 73
click at [664, 618] on button "button" at bounding box center [671, 600] width 128 height 73
click at [667, 591] on icon "button" at bounding box center [670, 600] width 35 height 35
click at [690, 578] on button "button" at bounding box center [671, 600] width 128 height 73
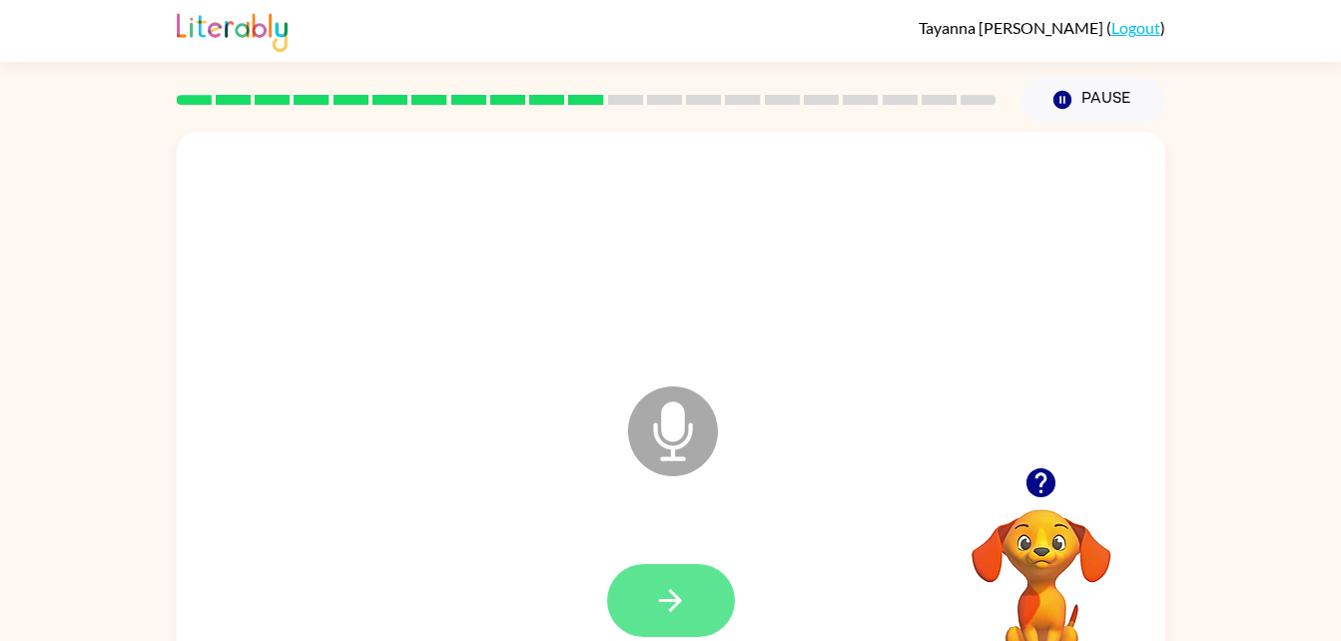
click at [678, 585] on icon "button" at bounding box center [670, 600] width 35 height 35
click at [674, 605] on icon "button" at bounding box center [670, 600] width 23 height 23
click at [701, 608] on button "button" at bounding box center [671, 600] width 128 height 73
click at [691, 564] on button "button" at bounding box center [671, 600] width 128 height 73
click at [698, 616] on button "button" at bounding box center [671, 600] width 128 height 73
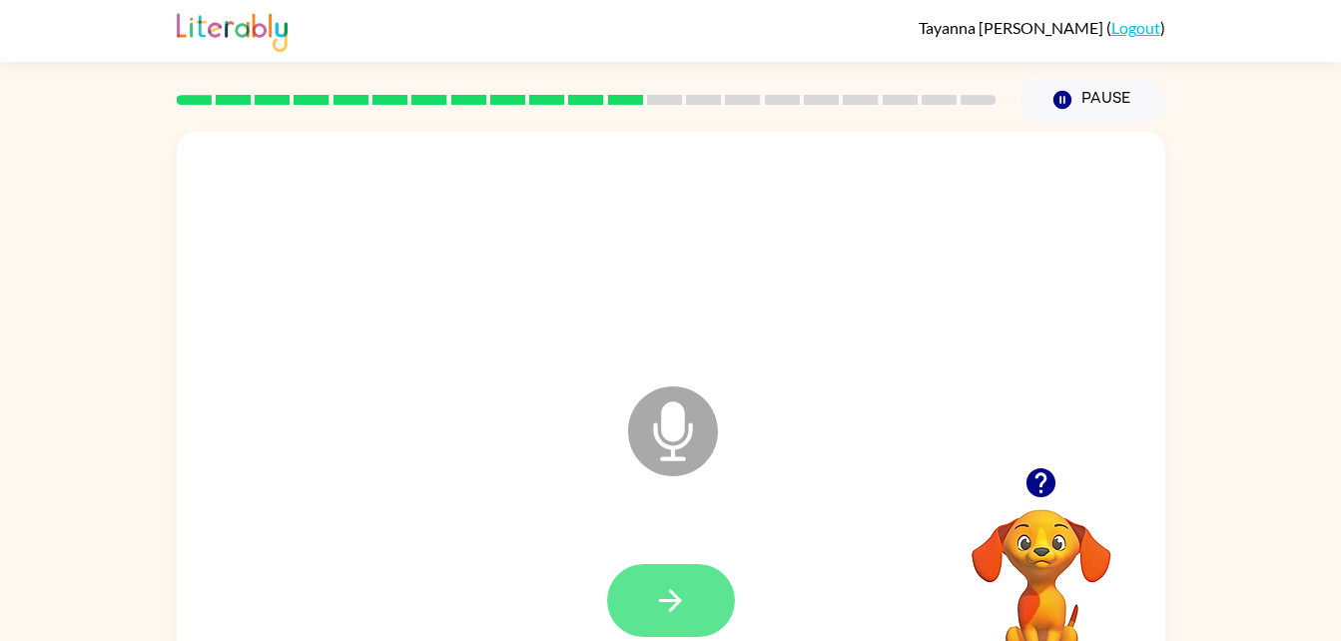
click at [699, 604] on button "button" at bounding box center [671, 600] width 128 height 73
click at [675, 584] on icon "button" at bounding box center [670, 600] width 35 height 35
click at [688, 567] on button "button" at bounding box center [671, 600] width 128 height 73
click at [688, 573] on button "button" at bounding box center [671, 600] width 128 height 73
click at [687, 571] on button "button" at bounding box center [671, 600] width 128 height 73
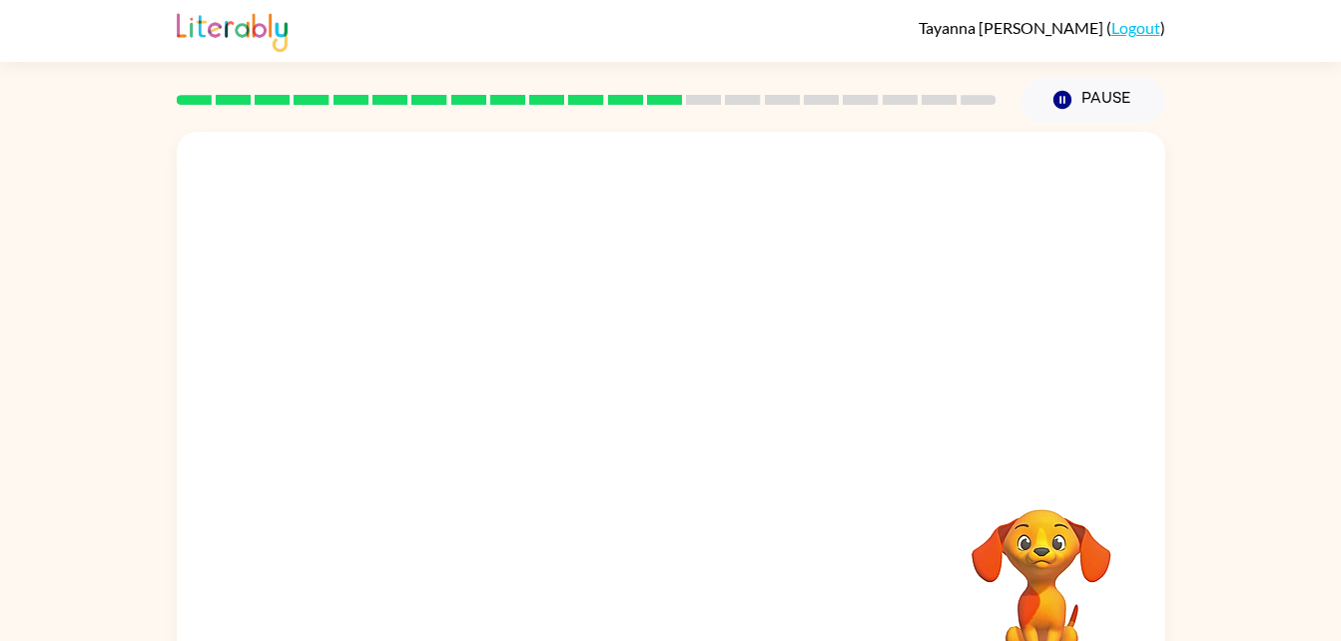
click at [595, 499] on div "Your browser must support playing .mp4 files to use Literably. Please try using…" at bounding box center [671, 417] width 989 height 570
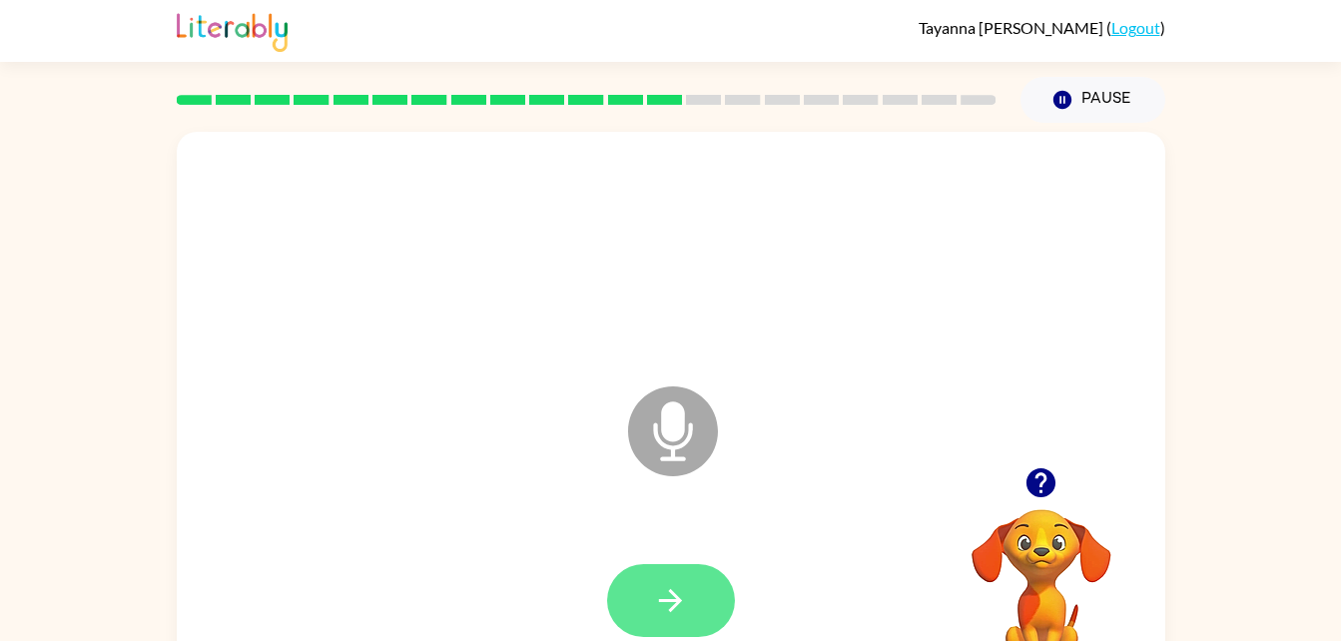
click at [661, 604] on icon "button" at bounding box center [670, 600] width 35 height 35
click at [665, 592] on icon "button" at bounding box center [670, 600] width 35 height 35
click at [136, 330] on div "Microphone The Microphone is here when it is your turn to talk Your browser mus…" at bounding box center [670, 412] width 1341 height 579
click at [649, 585] on button "button" at bounding box center [671, 600] width 128 height 73
click at [665, 590] on icon "button" at bounding box center [670, 600] width 35 height 35
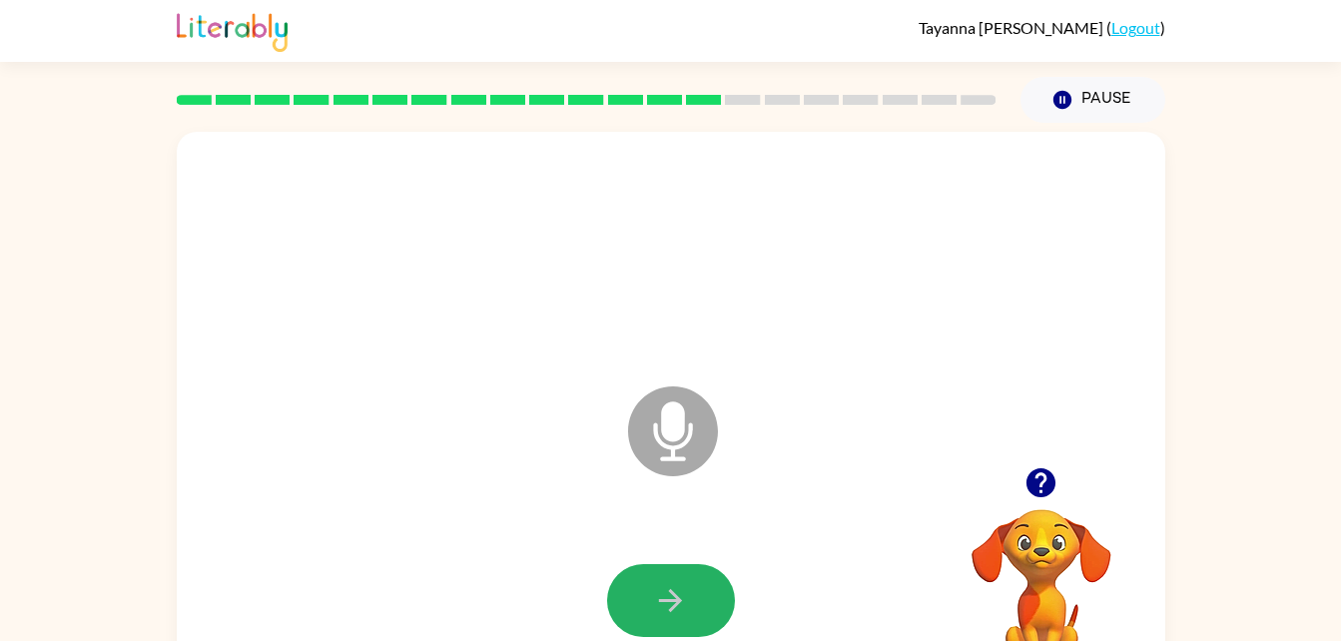
click at [665, 590] on icon "button" at bounding box center [670, 600] width 35 height 35
click at [665, 590] on div at bounding box center [671, 601] width 949 height 164
click at [665, 590] on icon "button" at bounding box center [670, 600] width 35 height 35
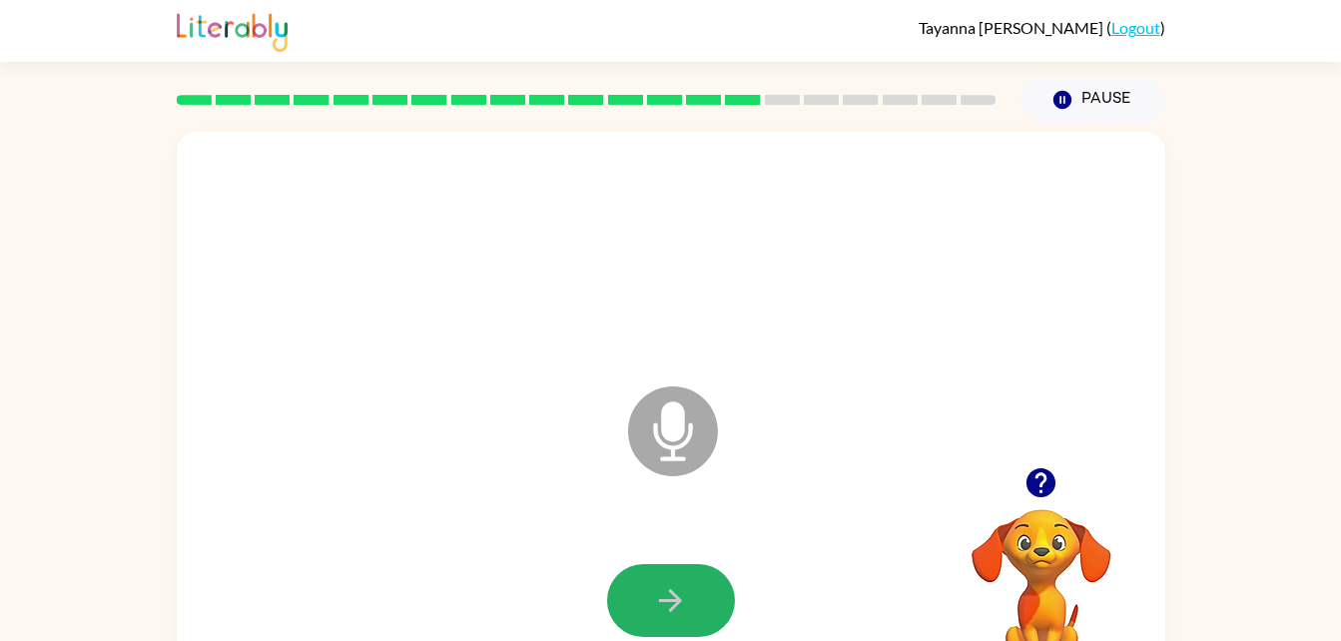
click at [665, 590] on icon "button" at bounding box center [670, 600] width 35 height 35
click at [647, 611] on button "button" at bounding box center [671, 600] width 128 height 73
click at [659, 572] on button "button" at bounding box center [671, 600] width 128 height 73
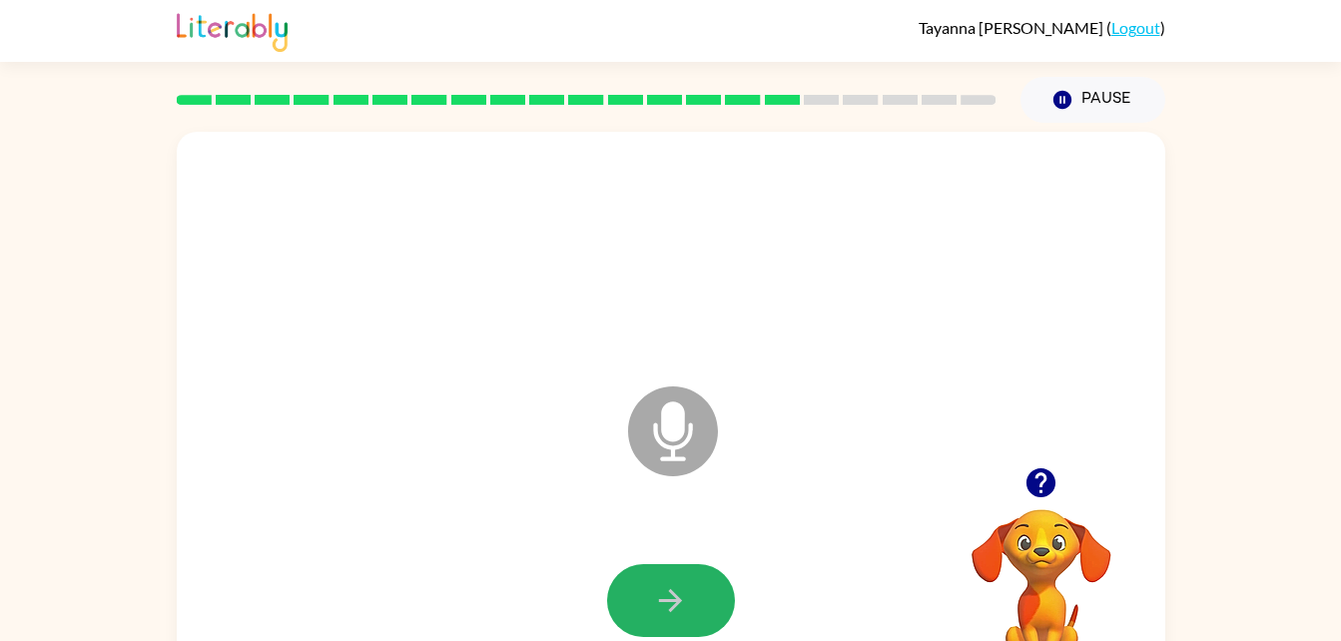
click at [659, 572] on button "button" at bounding box center [671, 600] width 128 height 73
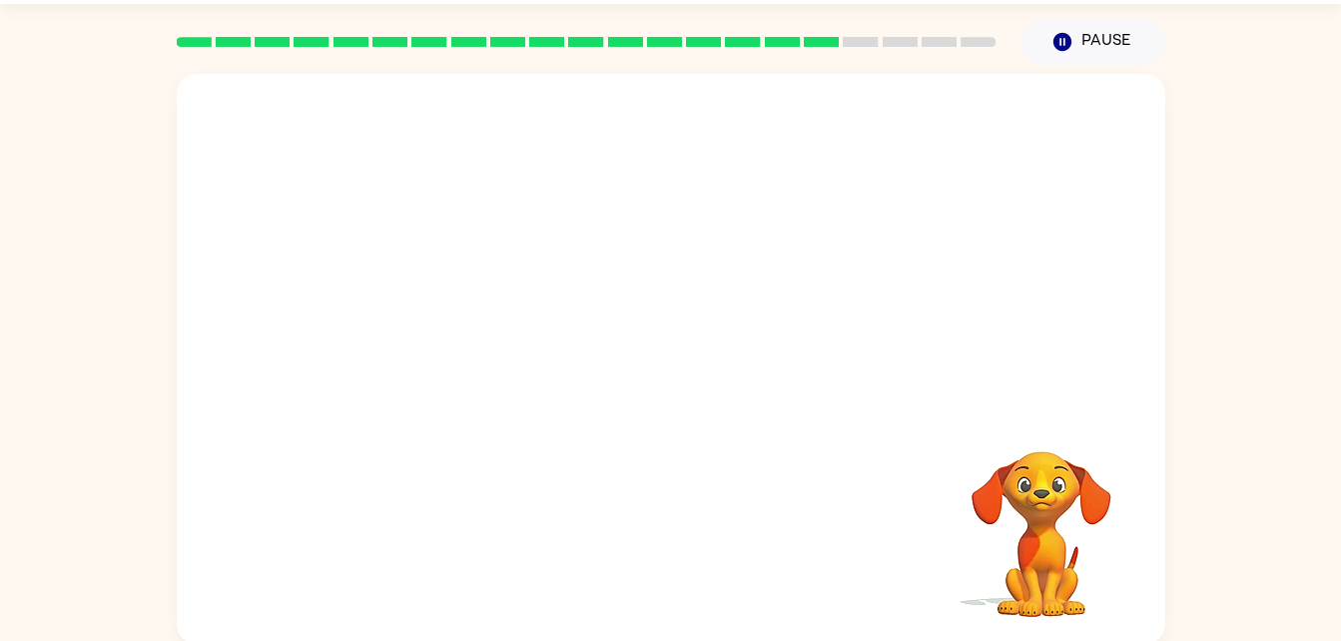
scroll to position [61, 0]
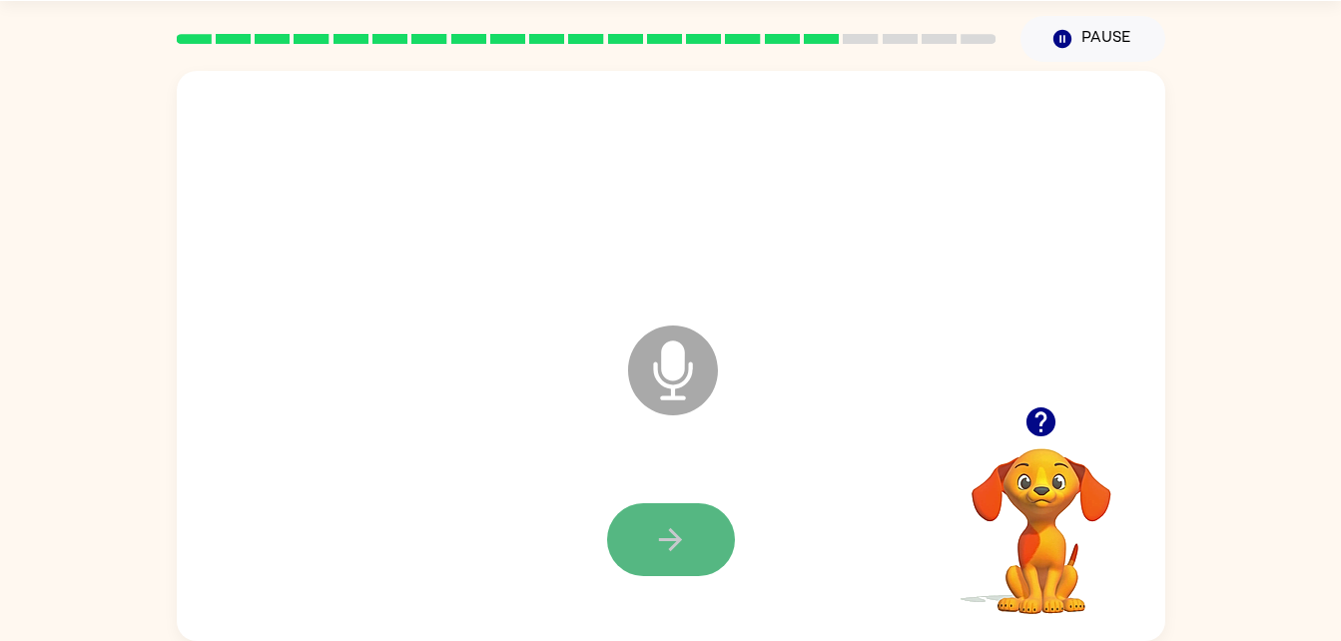
click at [694, 510] on button "button" at bounding box center [671, 539] width 128 height 73
click at [684, 535] on icon "button" at bounding box center [670, 539] width 35 height 35
click at [670, 529] on icon "button" at bounding box center [670, 539] width 23 height 23
click at [669, 530] on icon "button" at bounding box center [670, 539] width 23 height 23
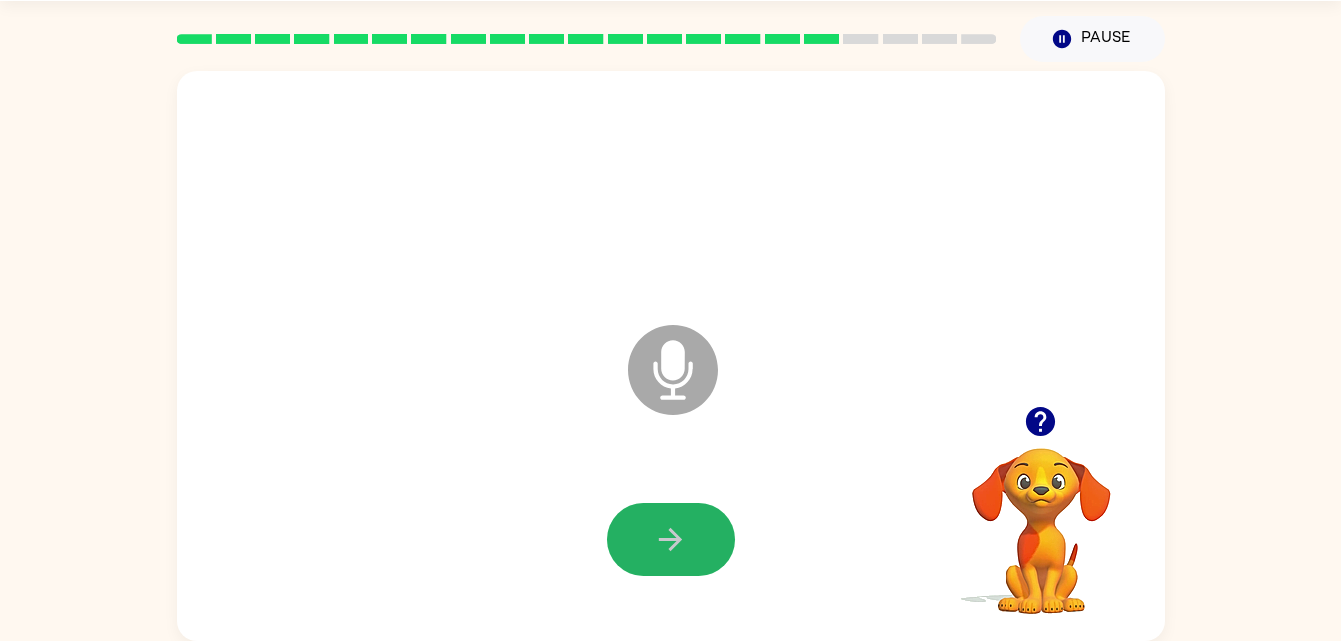
click at [669, 530] on icon "button" at bounding box center [670, 539] width 23 height 23
click at [678, 520] on button "button" at bounding box center [671, 539] width 128 height 73
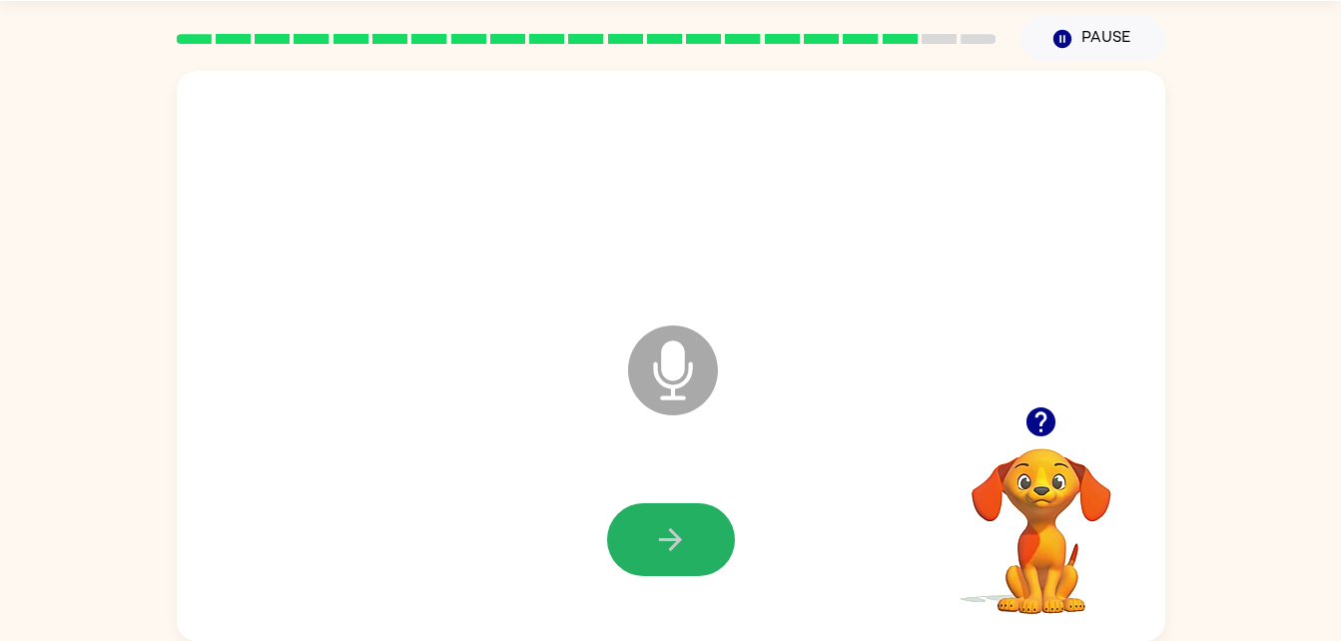
click at [678, 520] on button "button" at bounding box center [671, 539] width 128 height 73
click at [672, 505] on button "button" at bounding box center [671, 539] width 128 height 73
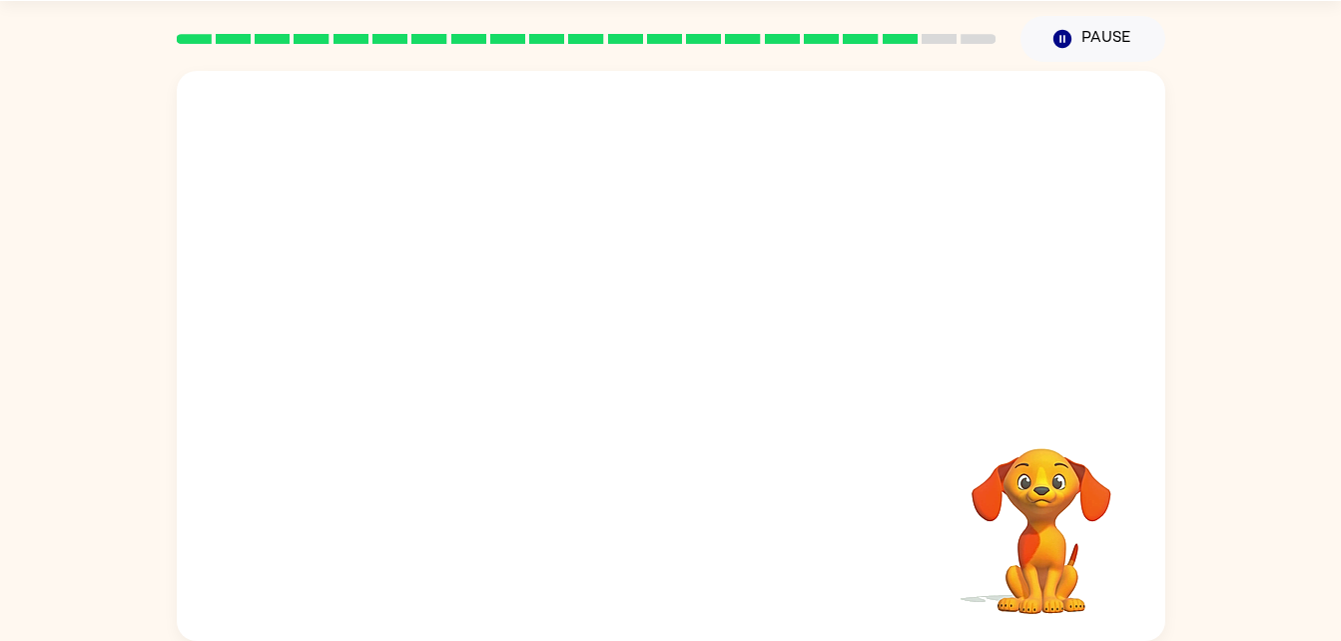
click at [672, 505] on div at bounding box center [671, 540] width 949 height 164
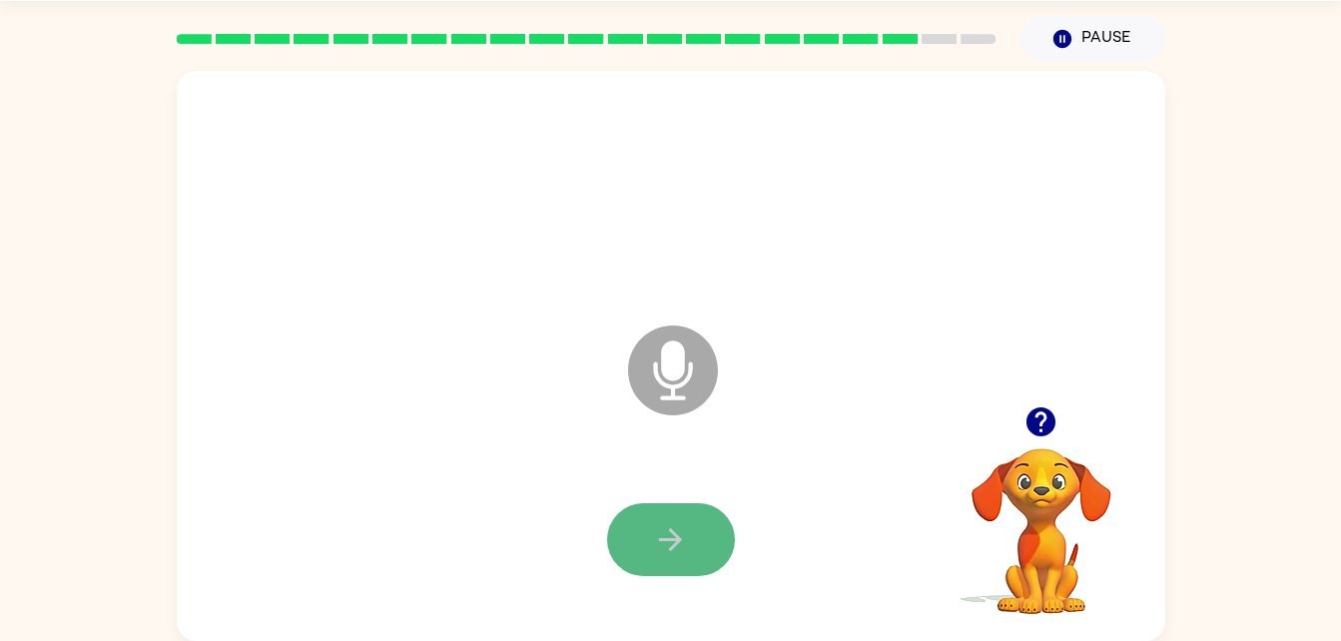
click at [642, 530] on button "button" at bounding box center [671, 539] width 128 height 73
click at [684, 508] on button "button" at bounding box center [671, 539] width 128 height 73
click at [681, 518] on button "button" at bounding box center [671, 539] width 128 height 73
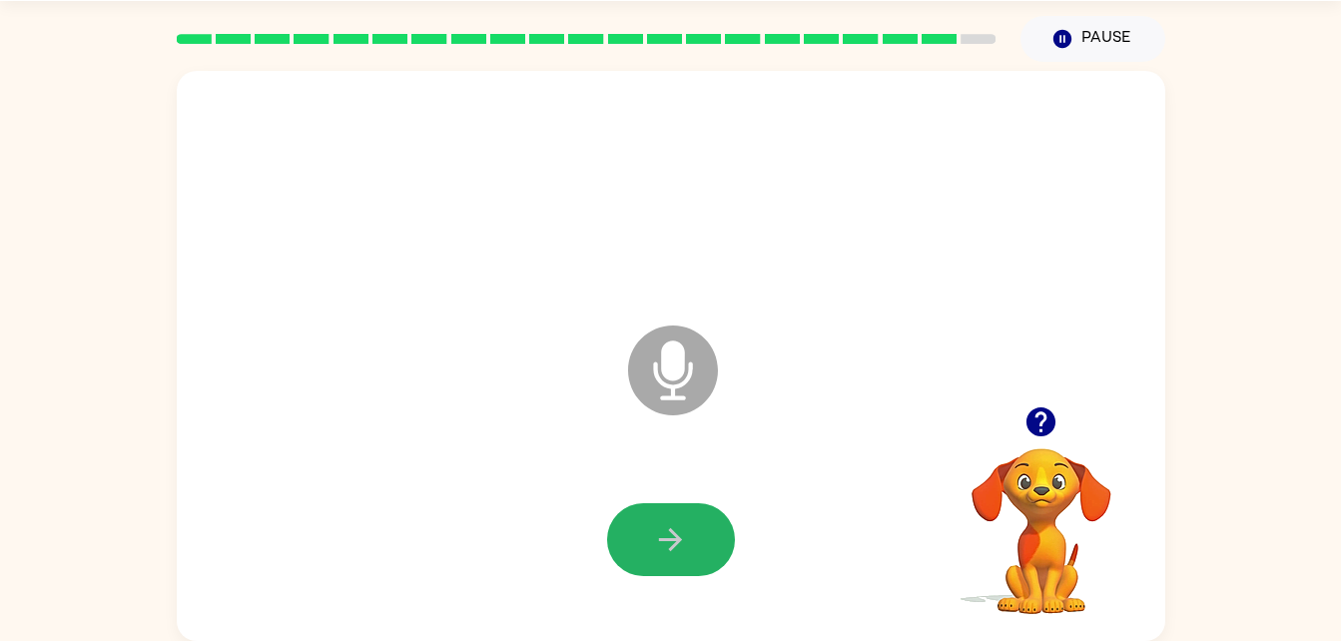
click at [681, 518] on button "button" at bounding box center [671, 539] width 128 height 73
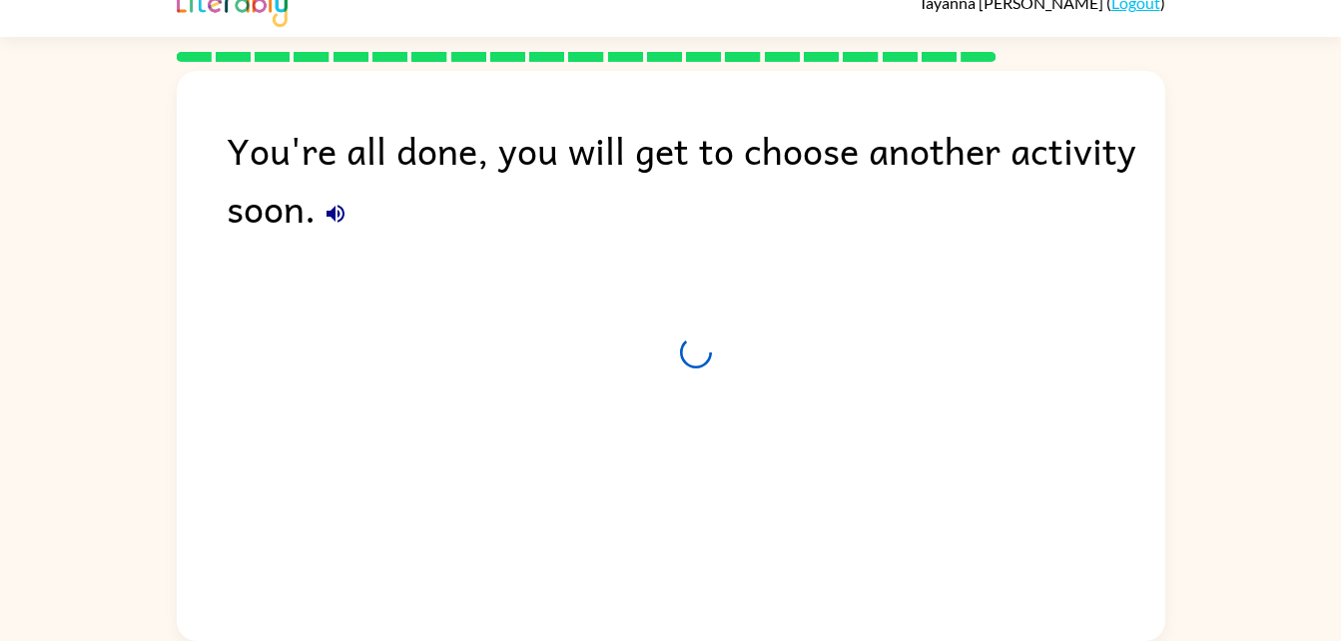
scroll to position [25, 0]
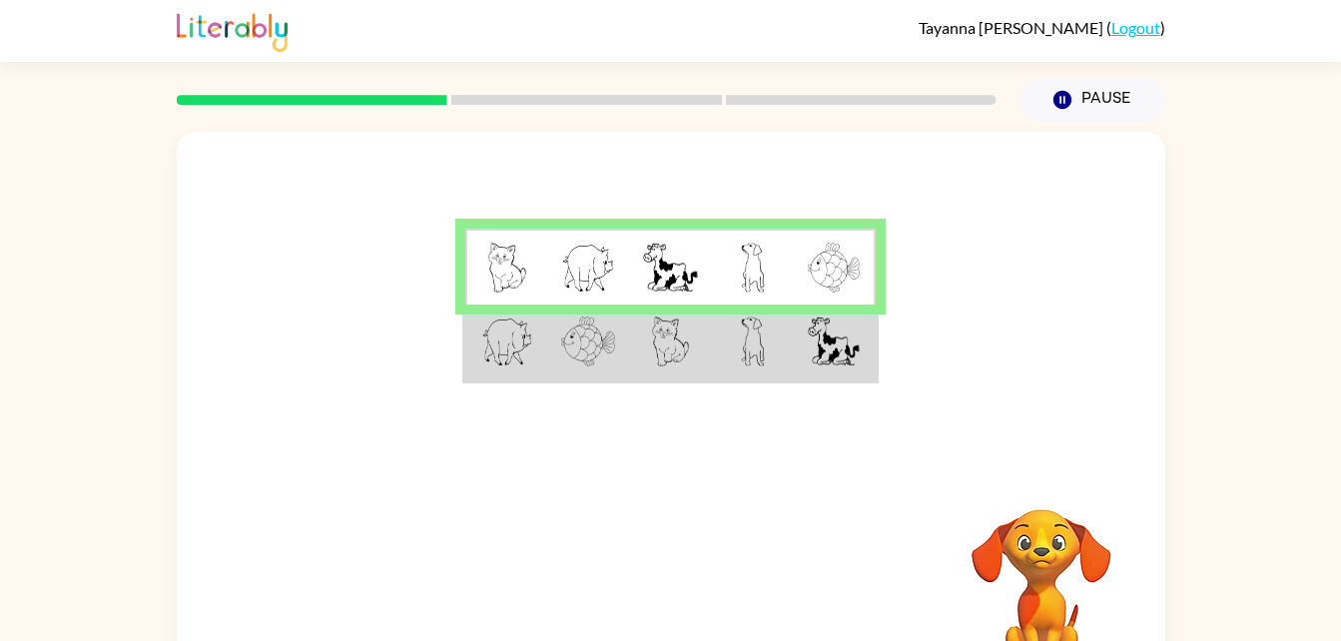
click at [526, 359] on img at bounding box center [507, 342] width 52 height 50
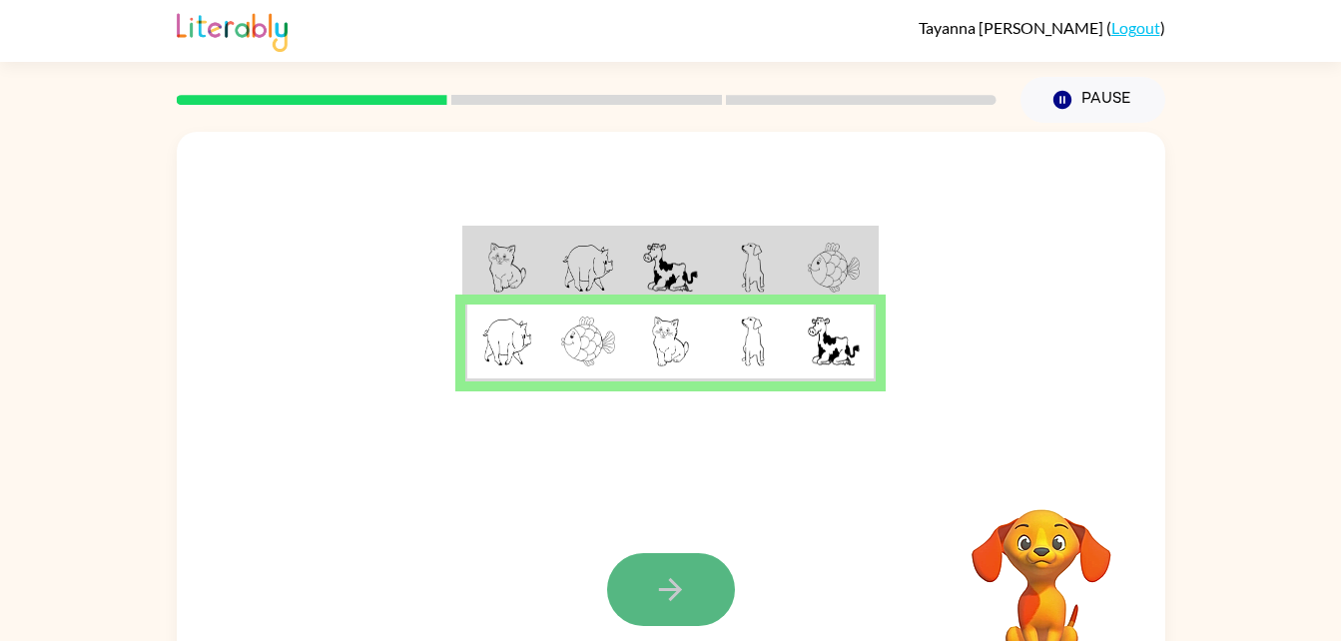
click at [666, 598] on icon "button" at bounding box center [670, 589] width 35 height 35
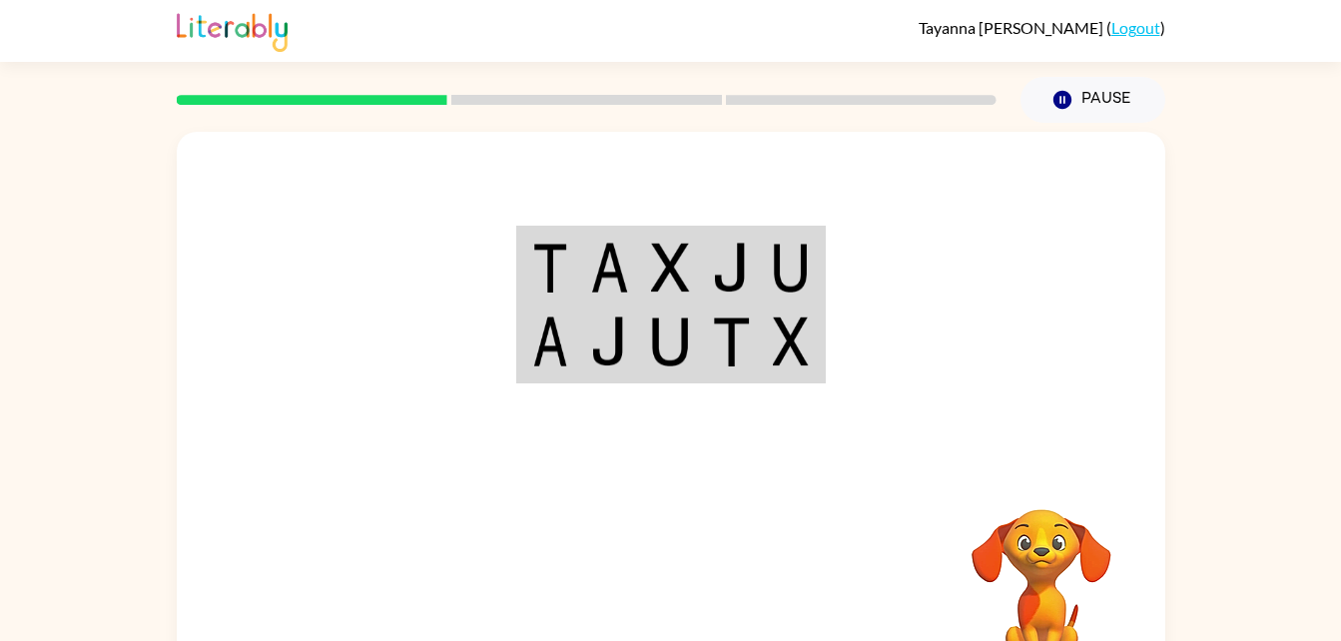
click at [719, 471] on div "Your browser must support playing .mp4 files to use Literably. Please try using…" at bounding box center [671, 417] width 989 height 570
click at [672, 256] on img at bounding box center [670, 268] width 38 height 50
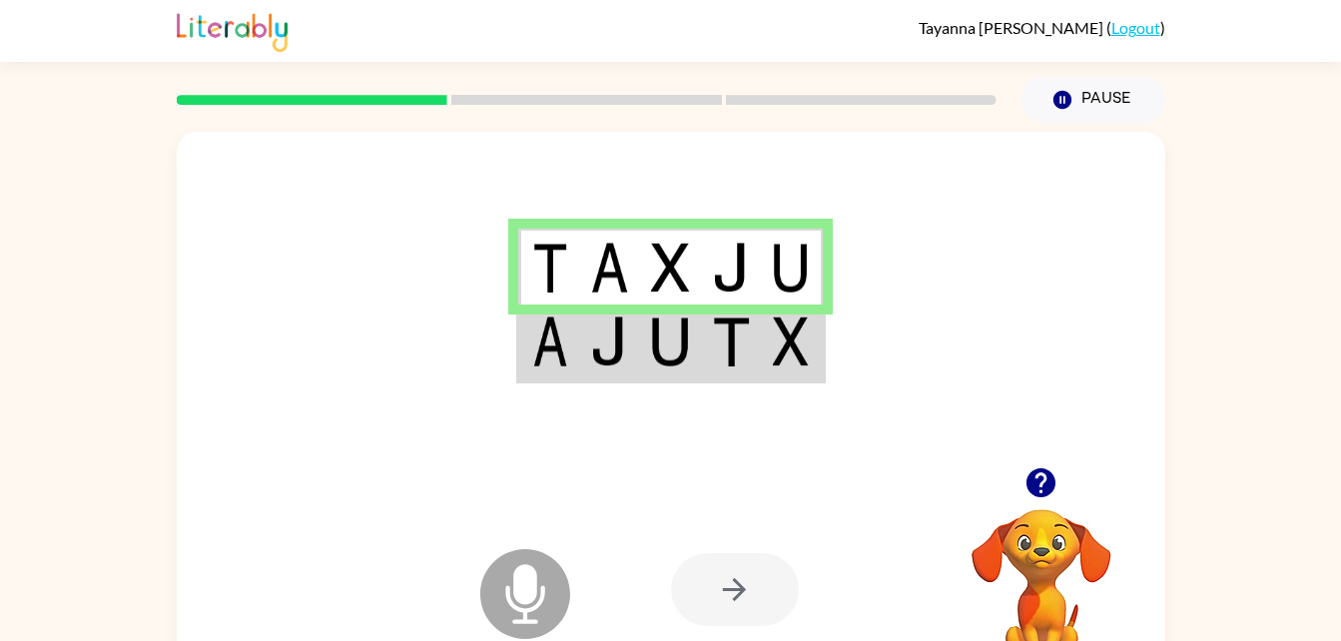
click at [721, 581] on div at bounding box center [735, 589] width 128 height 73
drag, startPoint x: 710, startPoint y: 599, endPoint x: 696, endPoint y: 590, distance: 16.6
click at [696, 590] on div at bounding box center [735, 589] width 128 height 73
click at [1034, 466] on icon "button" at bounding box center [1041, 482] width 35 height 35
click at [585, 343] on td at bounding box center [609, 343] width 61 height 77
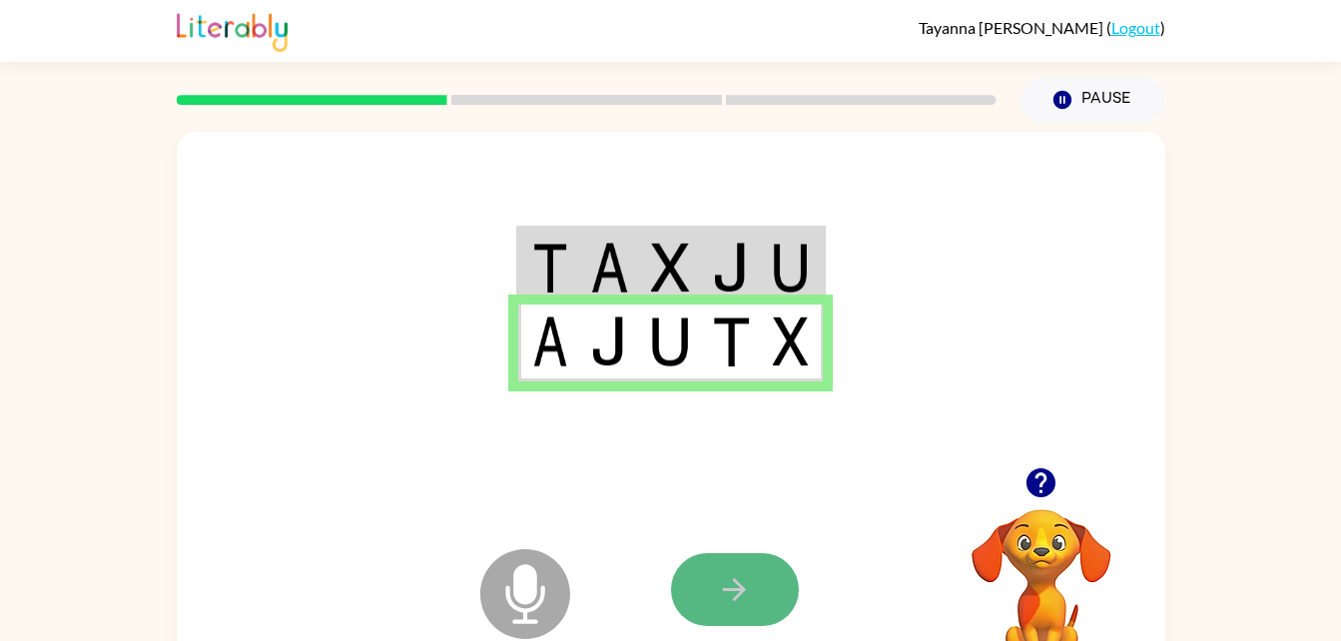
click at [707, 584] on button "button" at bounding box center [735, 589] width 128 height 73
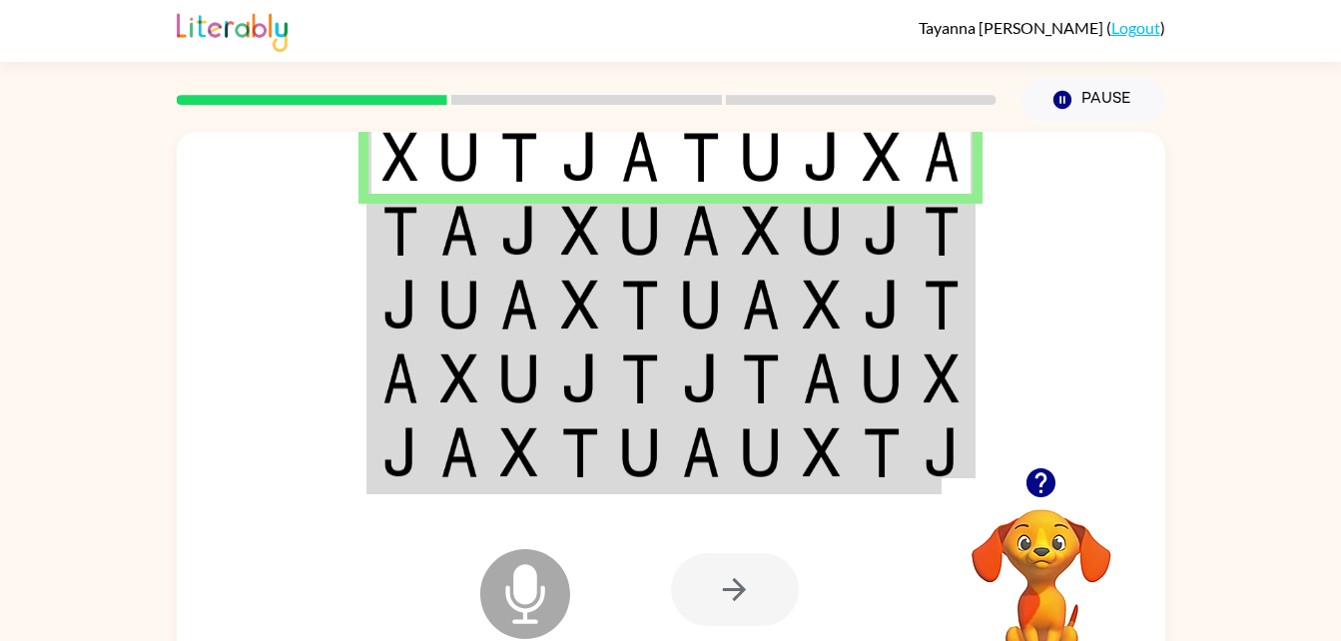
click at [493, 226] on td at bounding box center [519, 231] width 61 height 74
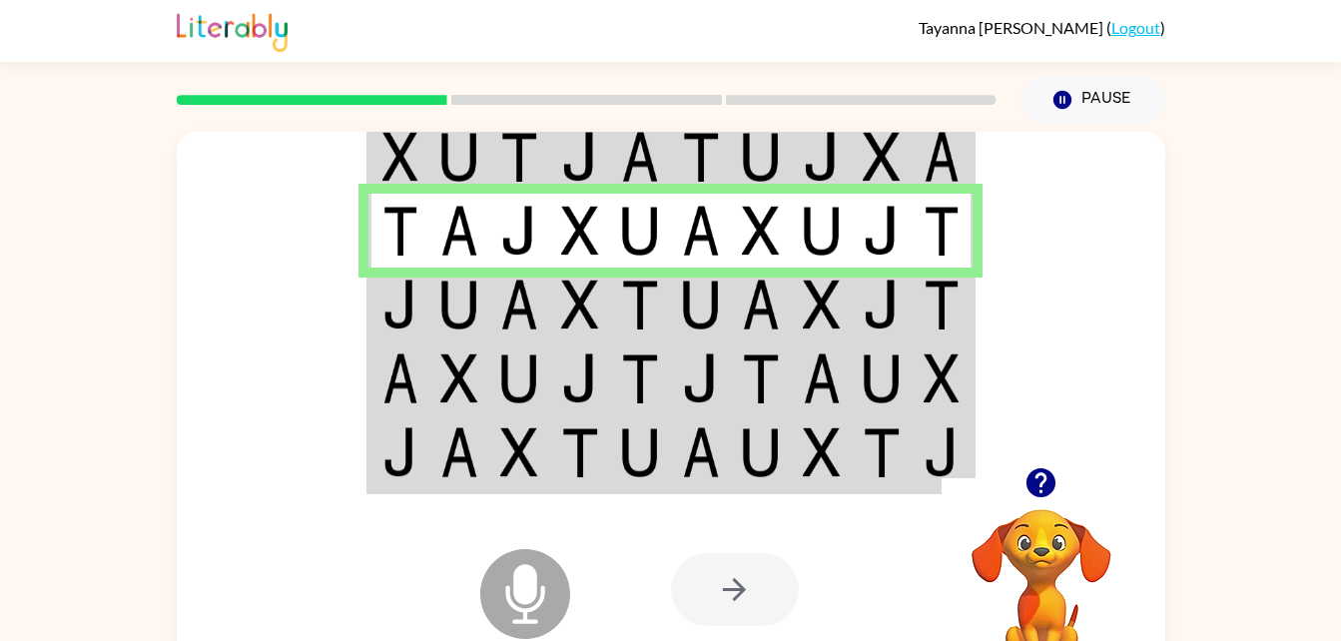
click at [754, 275] on td at bounding box center [761, 305] width 61 height 74
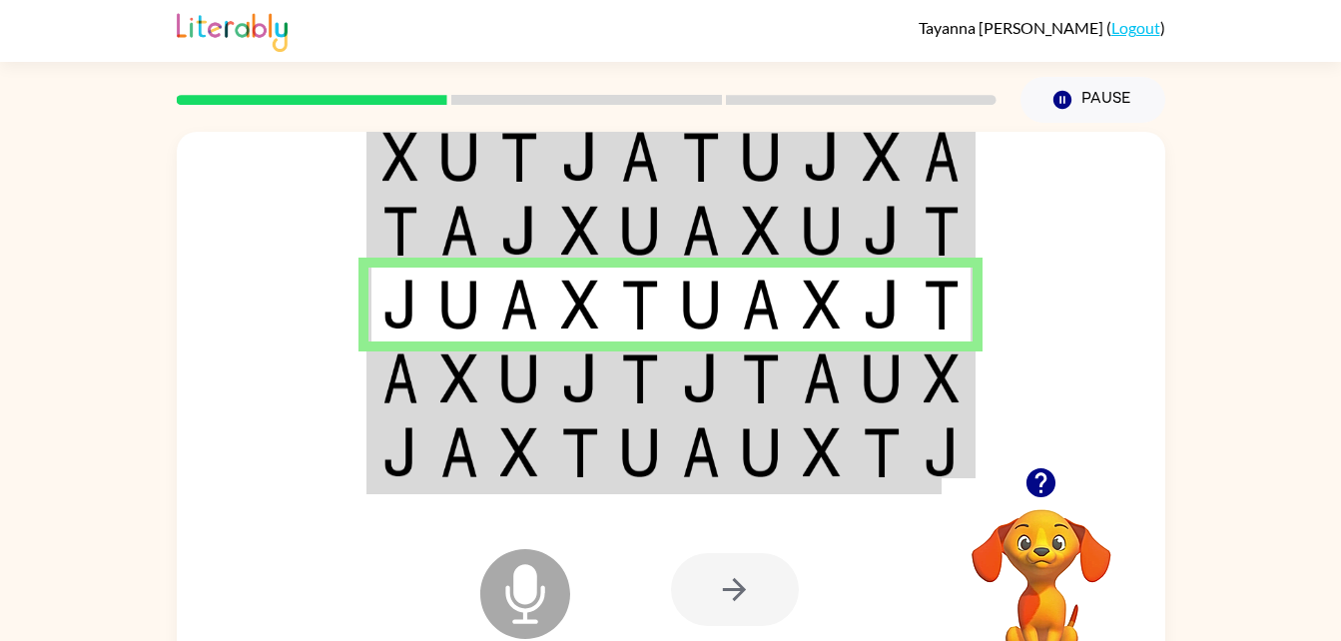
click at [464, 364] on img at bounding box center [459, 379] width 38 height 50
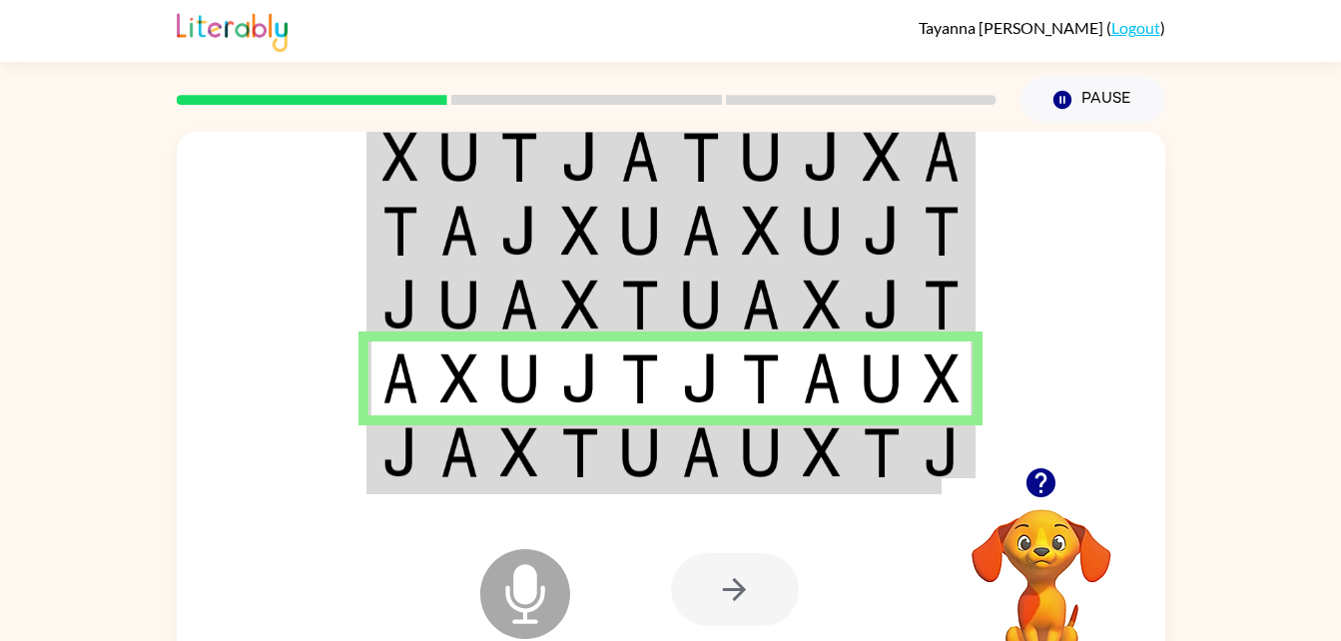
click at [636, 380] on img at bounding box center [640, 379] width 38 height 50
click at [615, 433] on td at bounding box center [640, 453] width 61 height 77
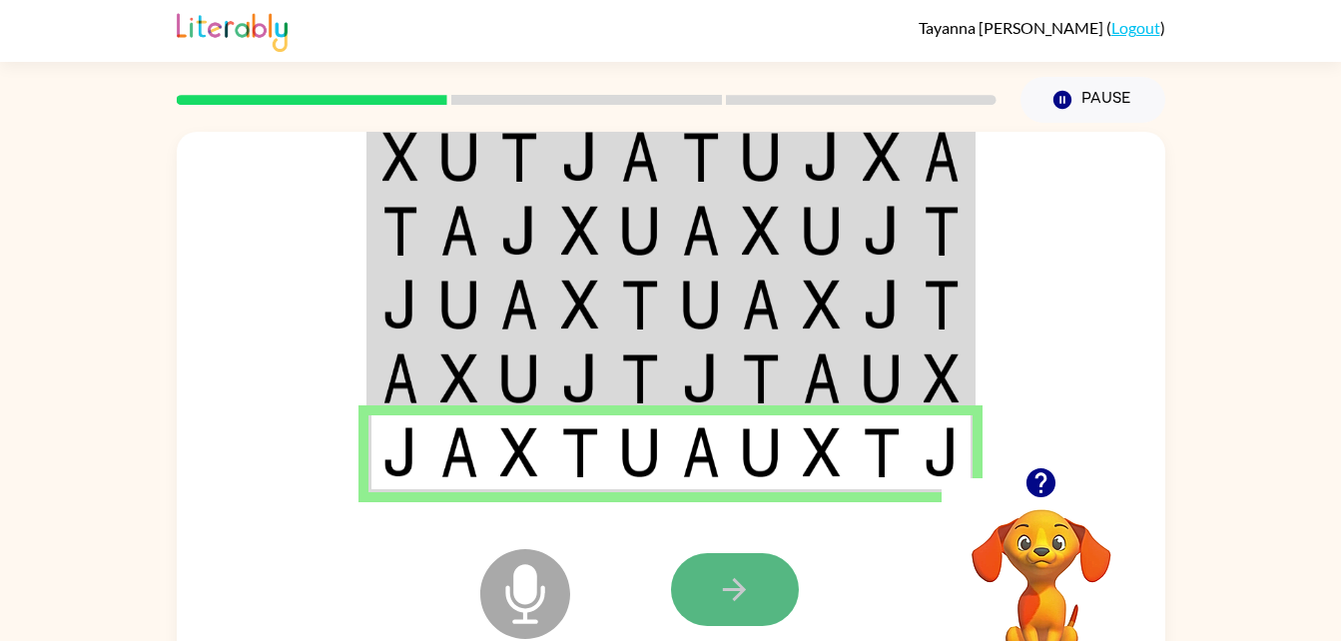
click at [718, 569] on button "button" at bounding box center [735, 589] width 128 height 73
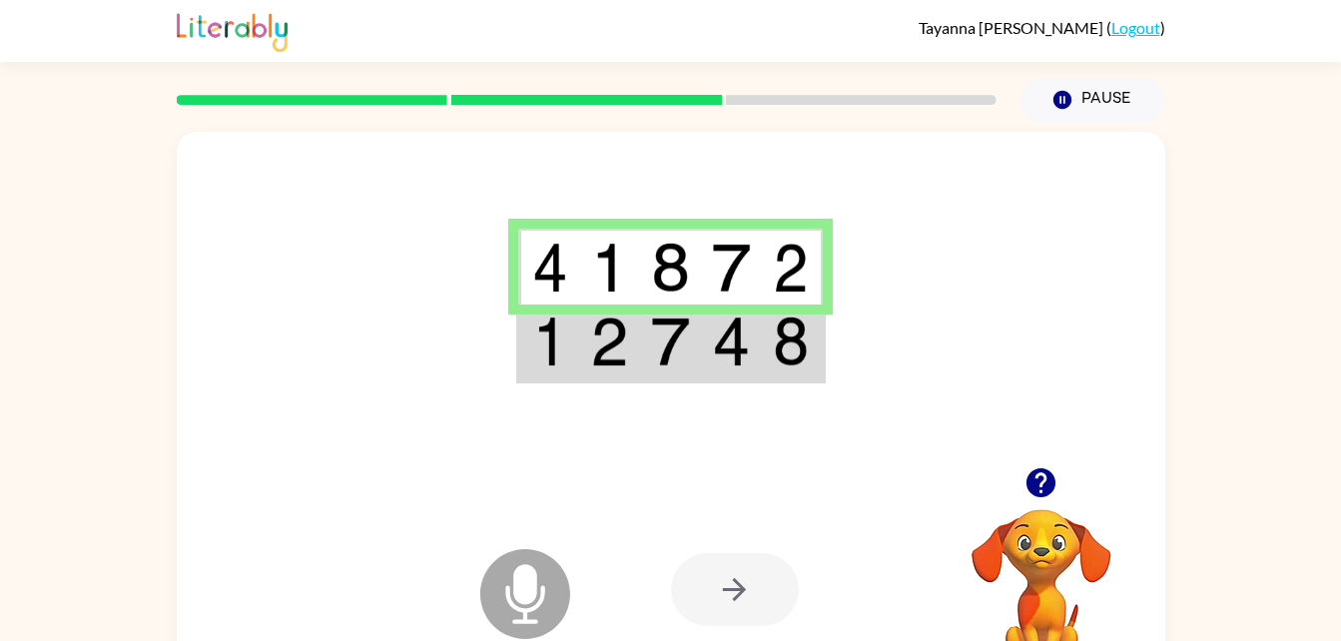
click at [716, 353] on img at bounding box center [731, 342] width 38 height 50
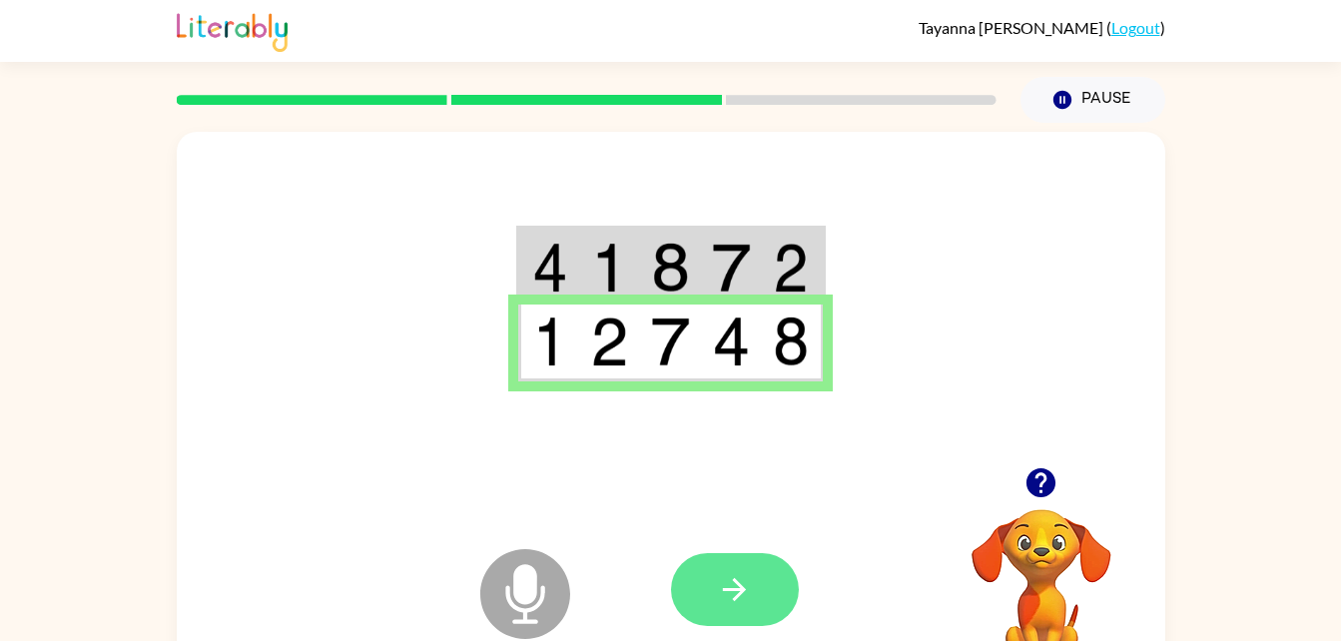
click at [759, 592] on button "button" at bounding box center [735, 589] width 128 height 73
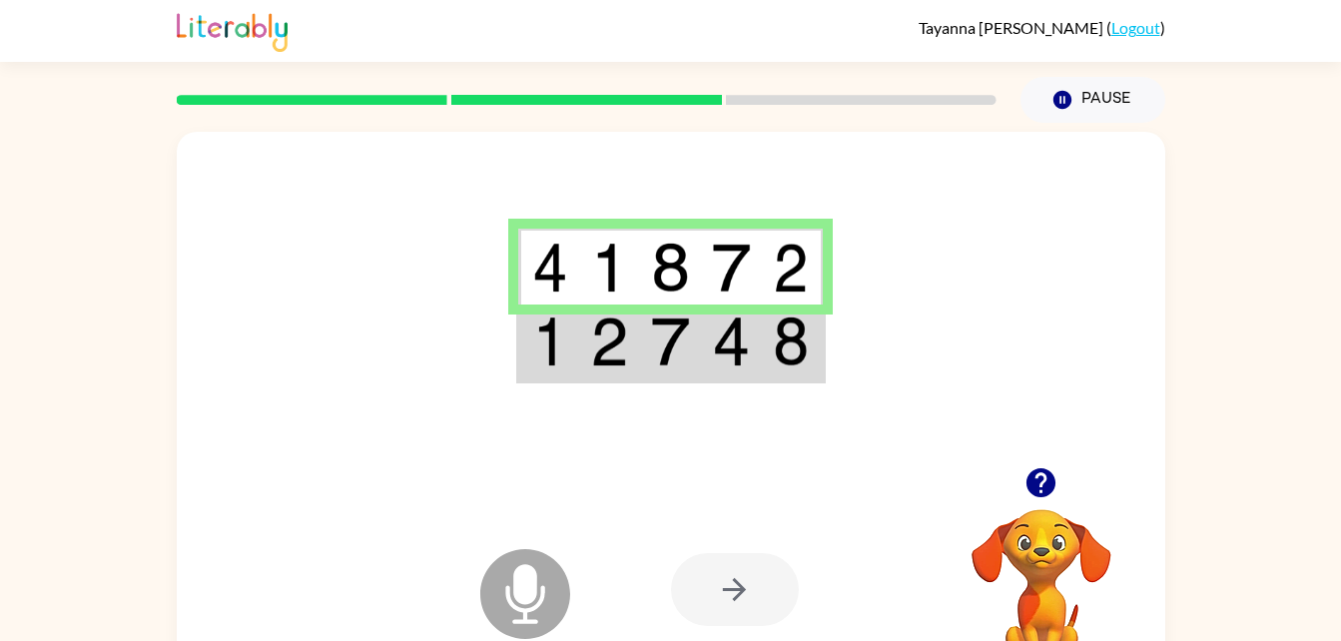
click at [766, 362] on td at bounding box center [792, 343] width 61 height 77
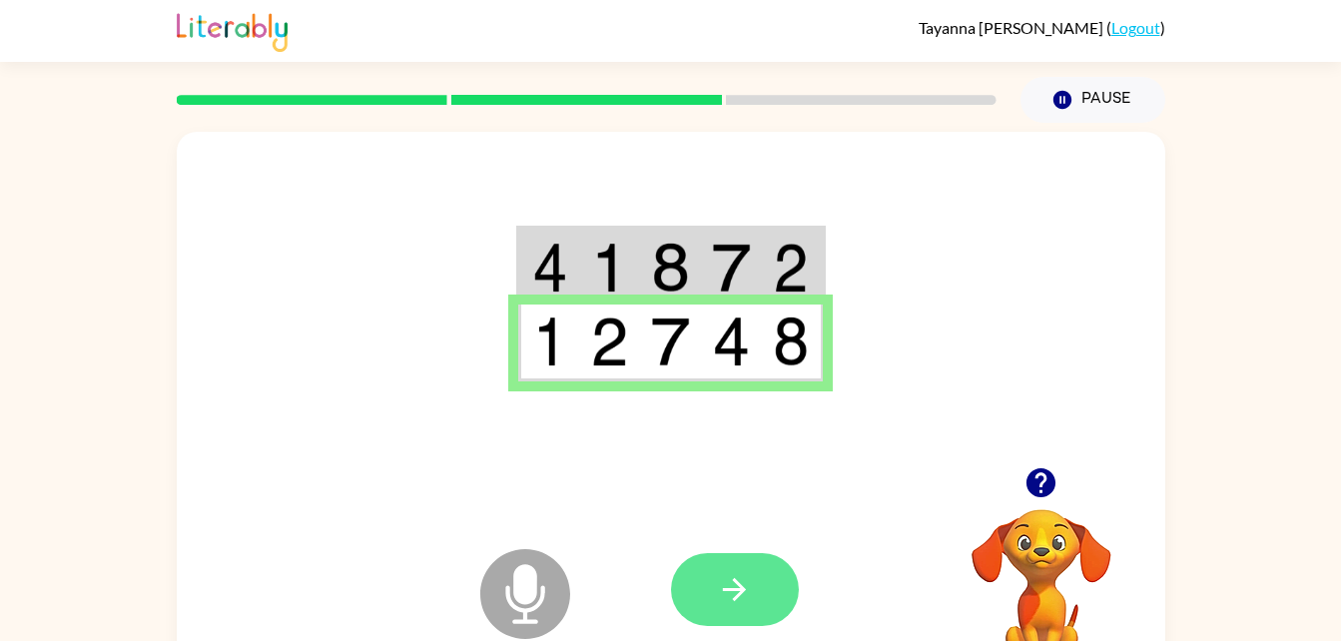
click at [699, 583] on button "button" at bounding box center [735, 589] width 128 height 73
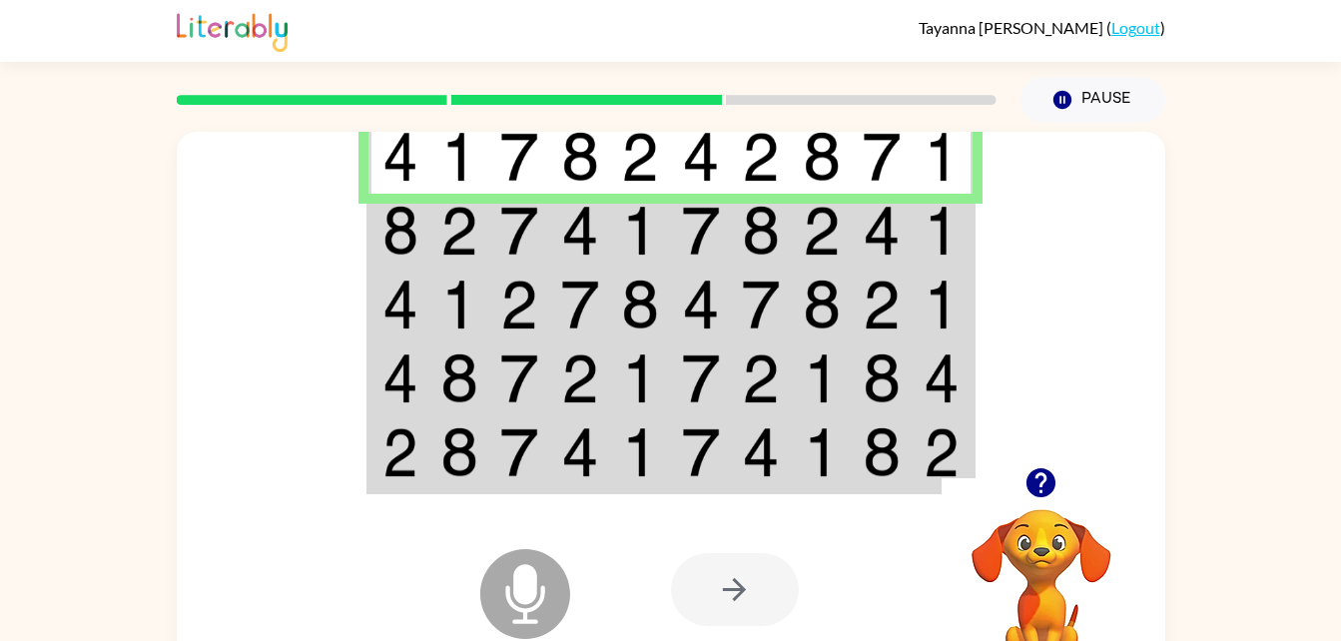
click at [677, 240] on td at bounding box center [701, 231] width 61 height 74
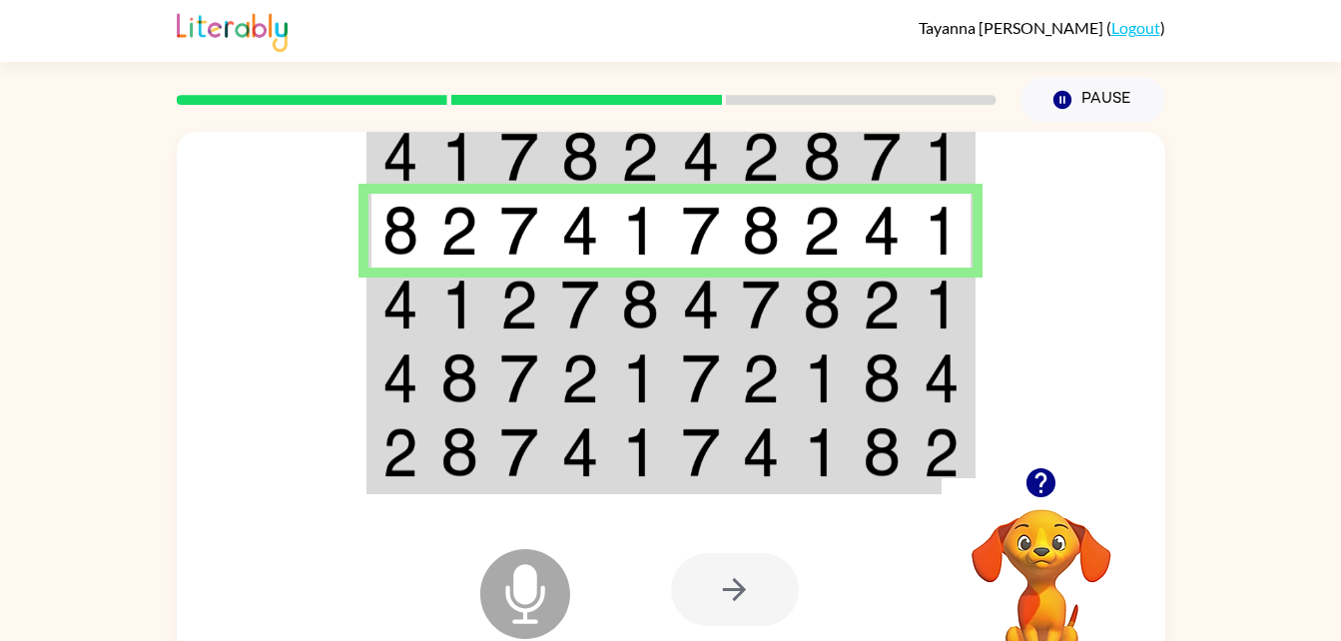
click at [487, 311] on td at bounding box center [459, 305] width 61 height 74
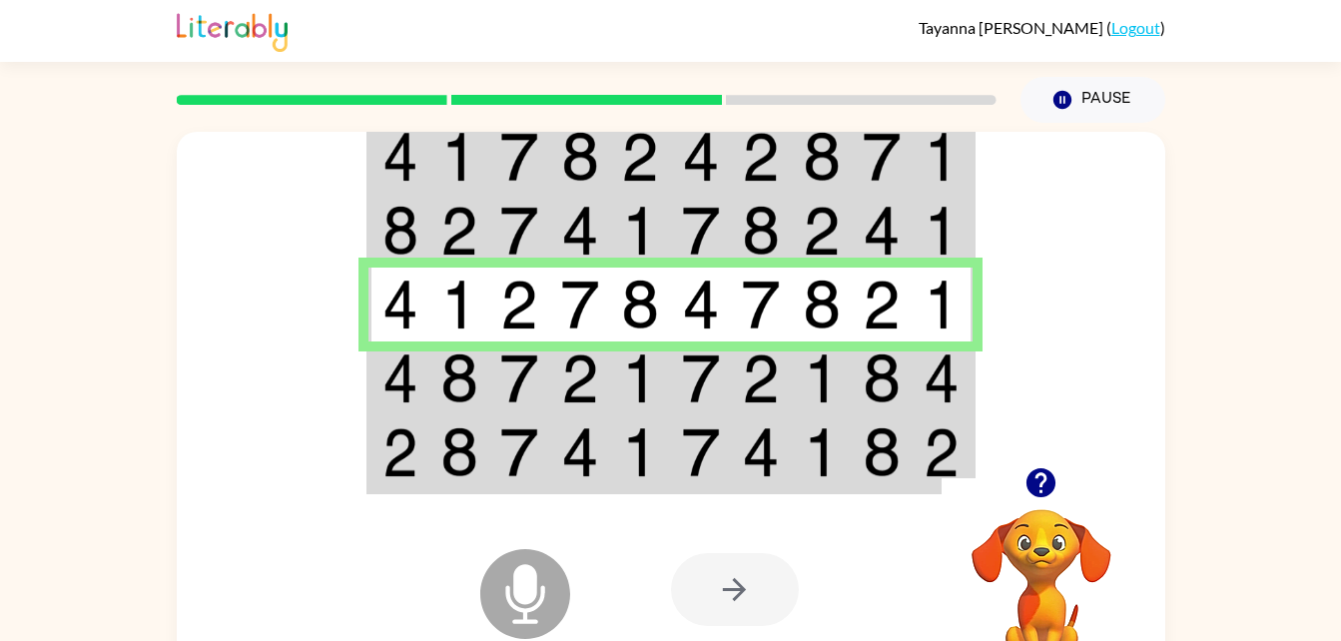
click at [773, 363] on img at bounding box center [761, 379] width 38 height 50
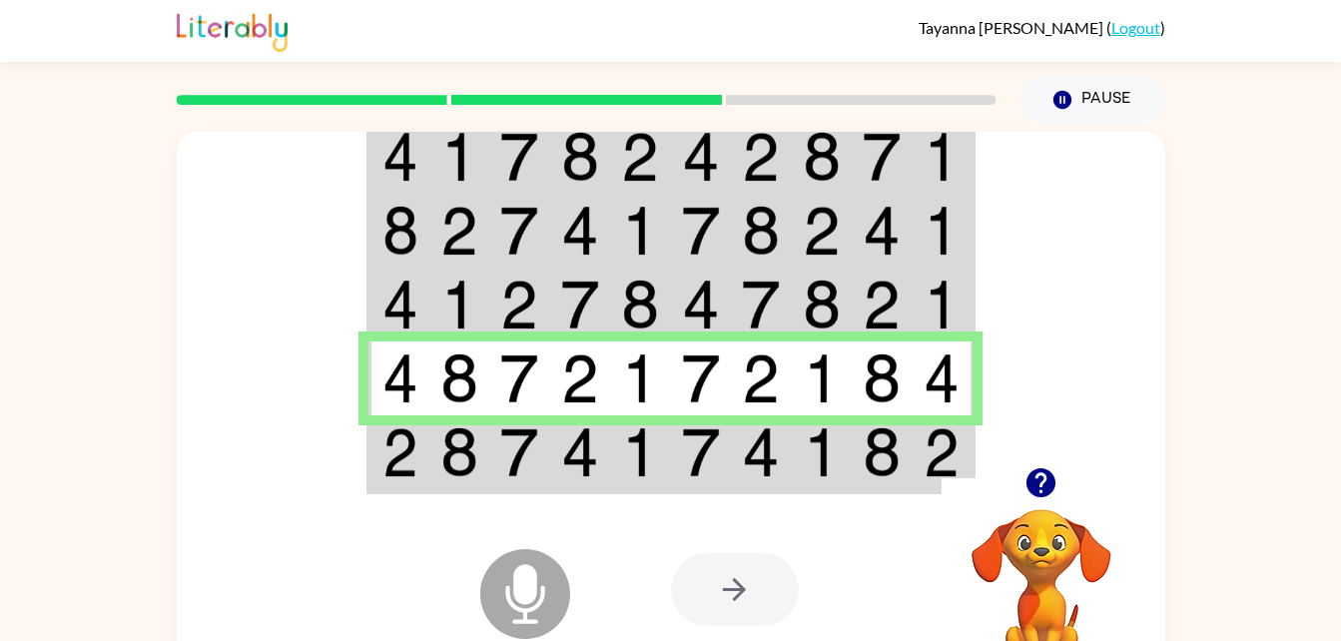
click at [584, 474] on img at bounding box center [580, 452] width 38 height 50
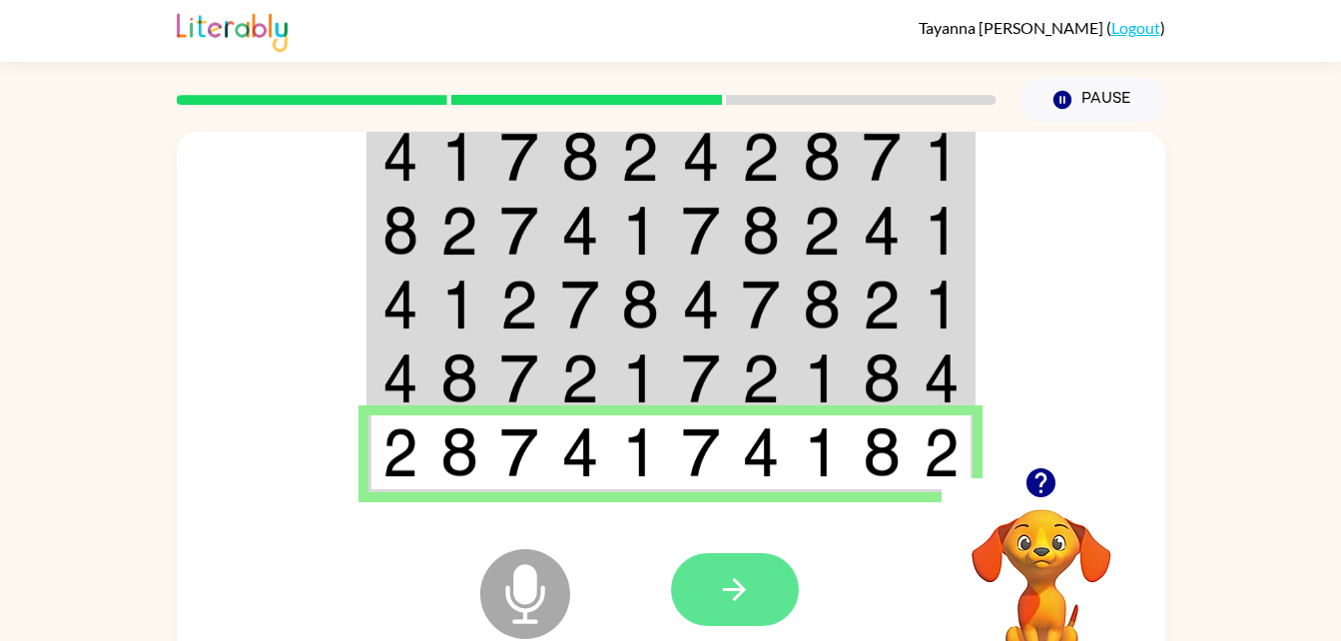
click at [739, 600] on icon "button" at bounding box center [734, 589] width 35 height 35
